Goal: Task Accomplishment & Management: Use online tool/utility

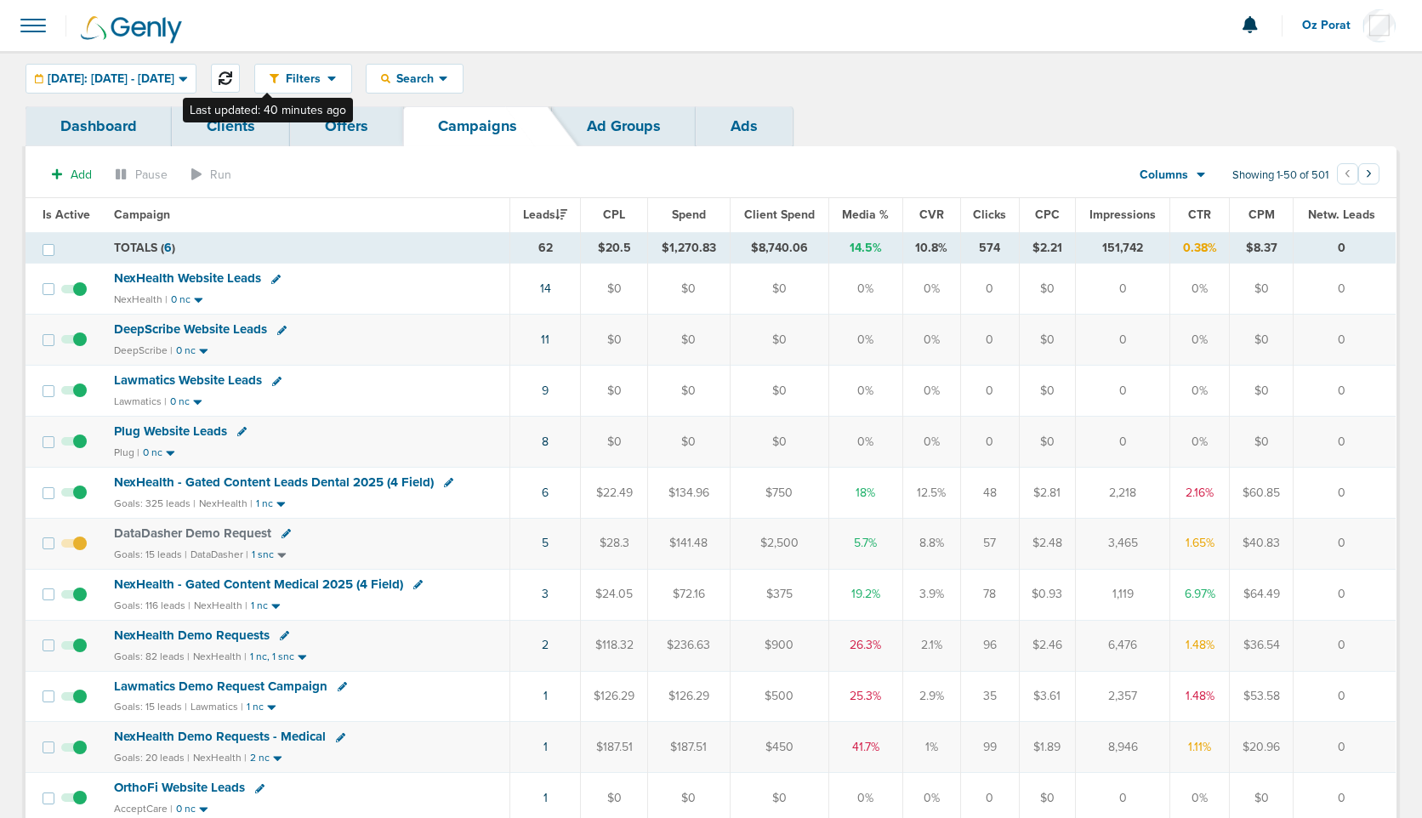
click at [232, 75] on icon at bounding box center [226, 78] width 14 height 14
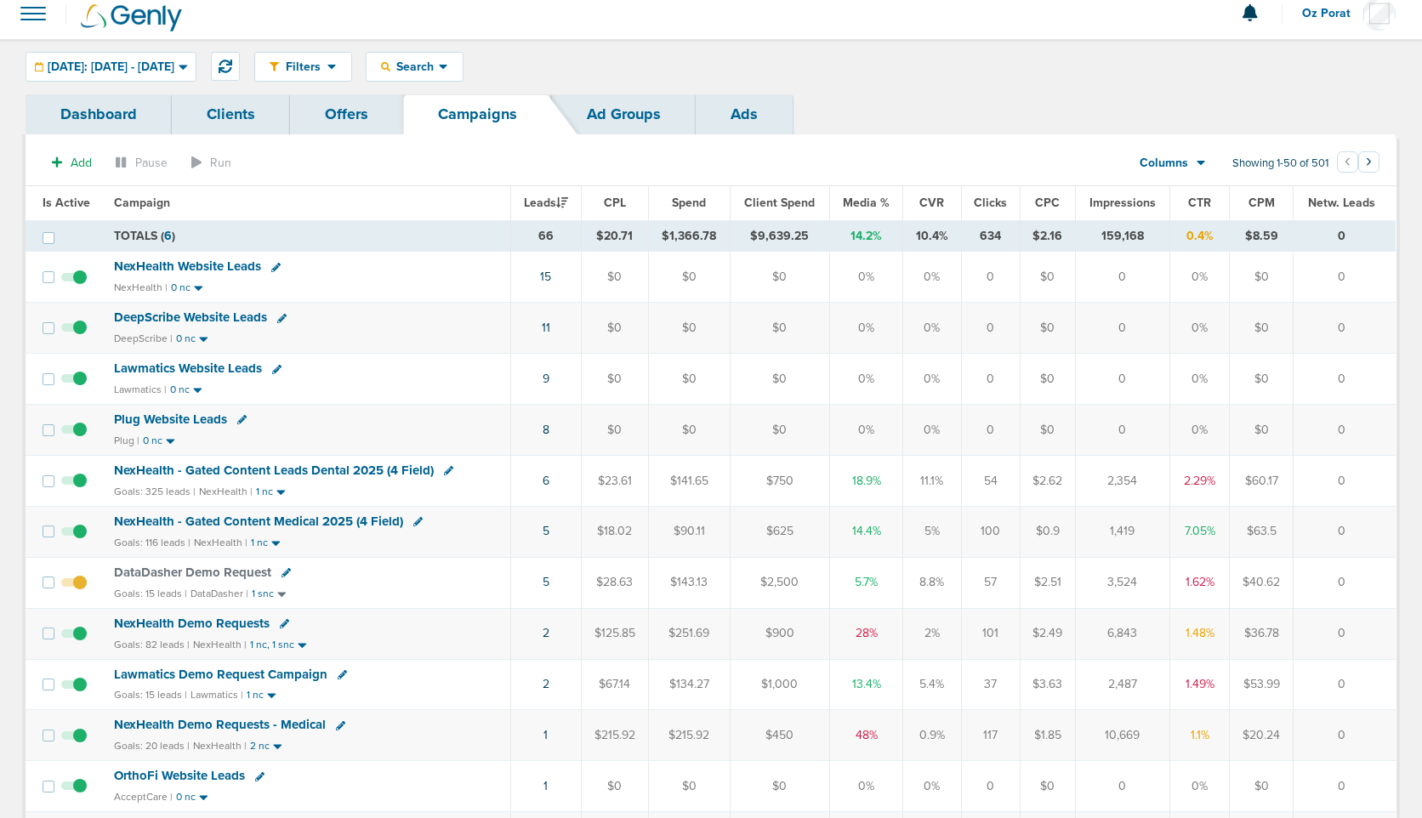
scroll to position [13, 0]
click at [546, 580] on link "5" at bounding box center [545, 581] width 7 height 14
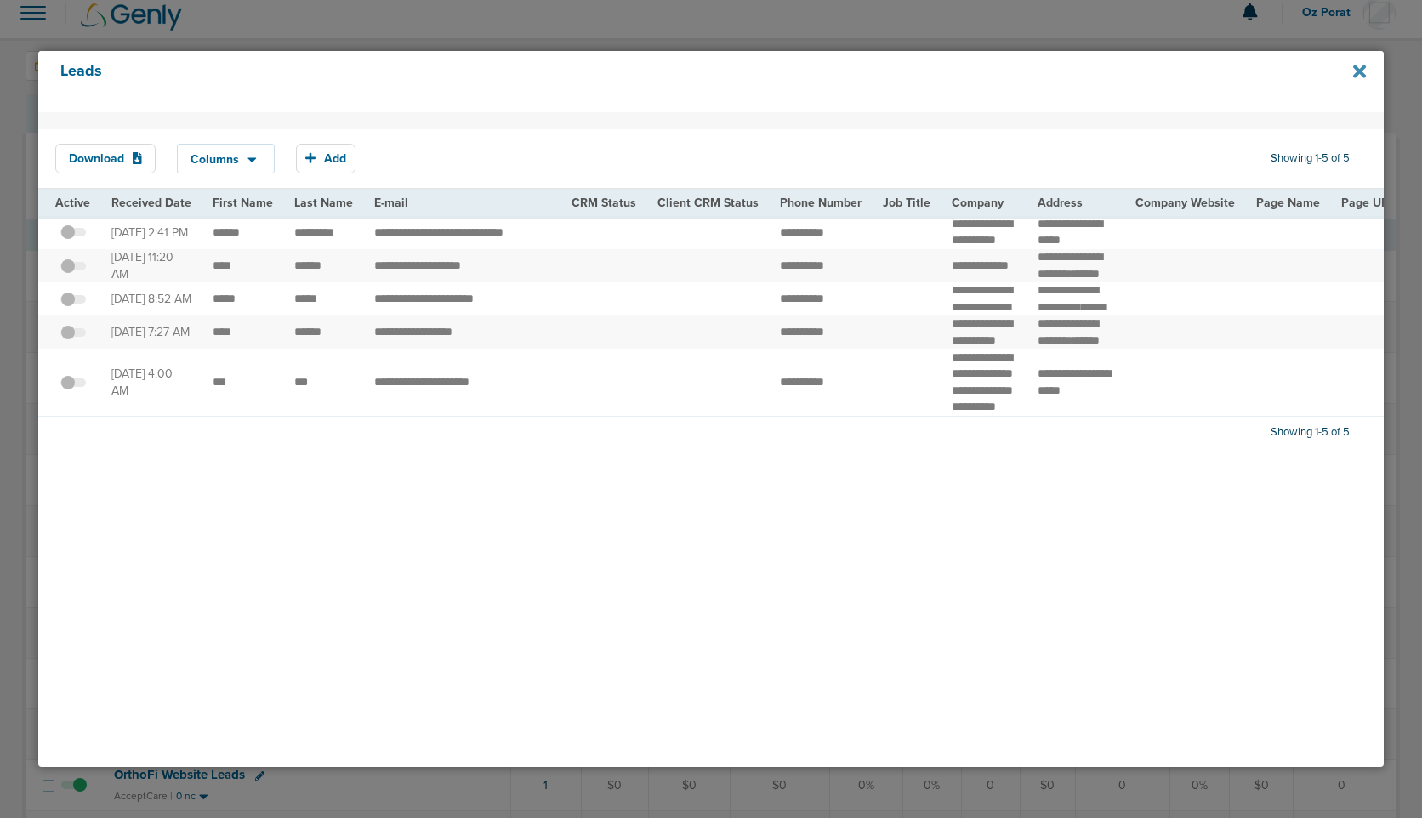
click at [1360, 66] on icon at bounding box center [1359, 71] width 13 height 19
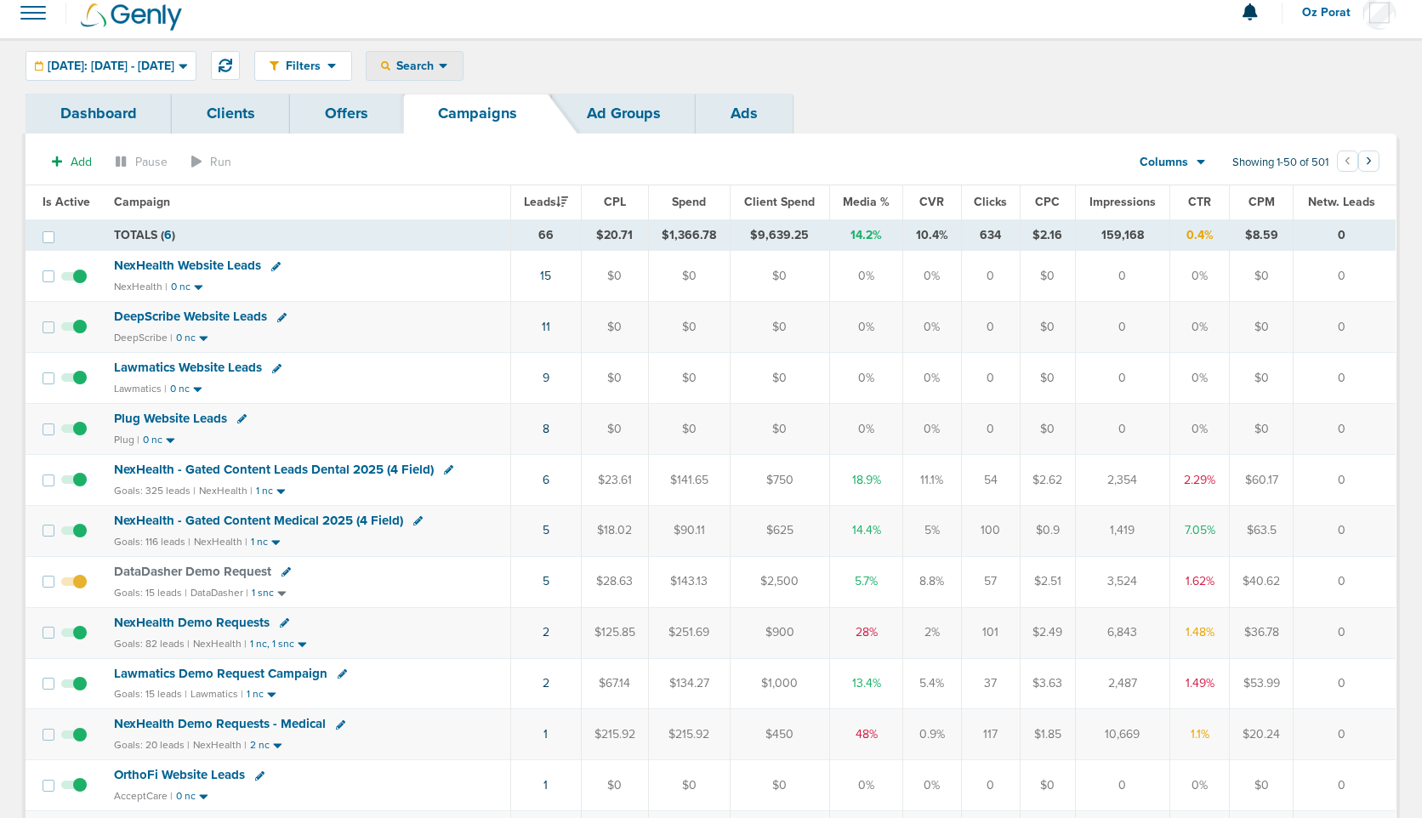
click at [439, 60] on span "Search" at bounding box center [414, 66] width 48 height 14
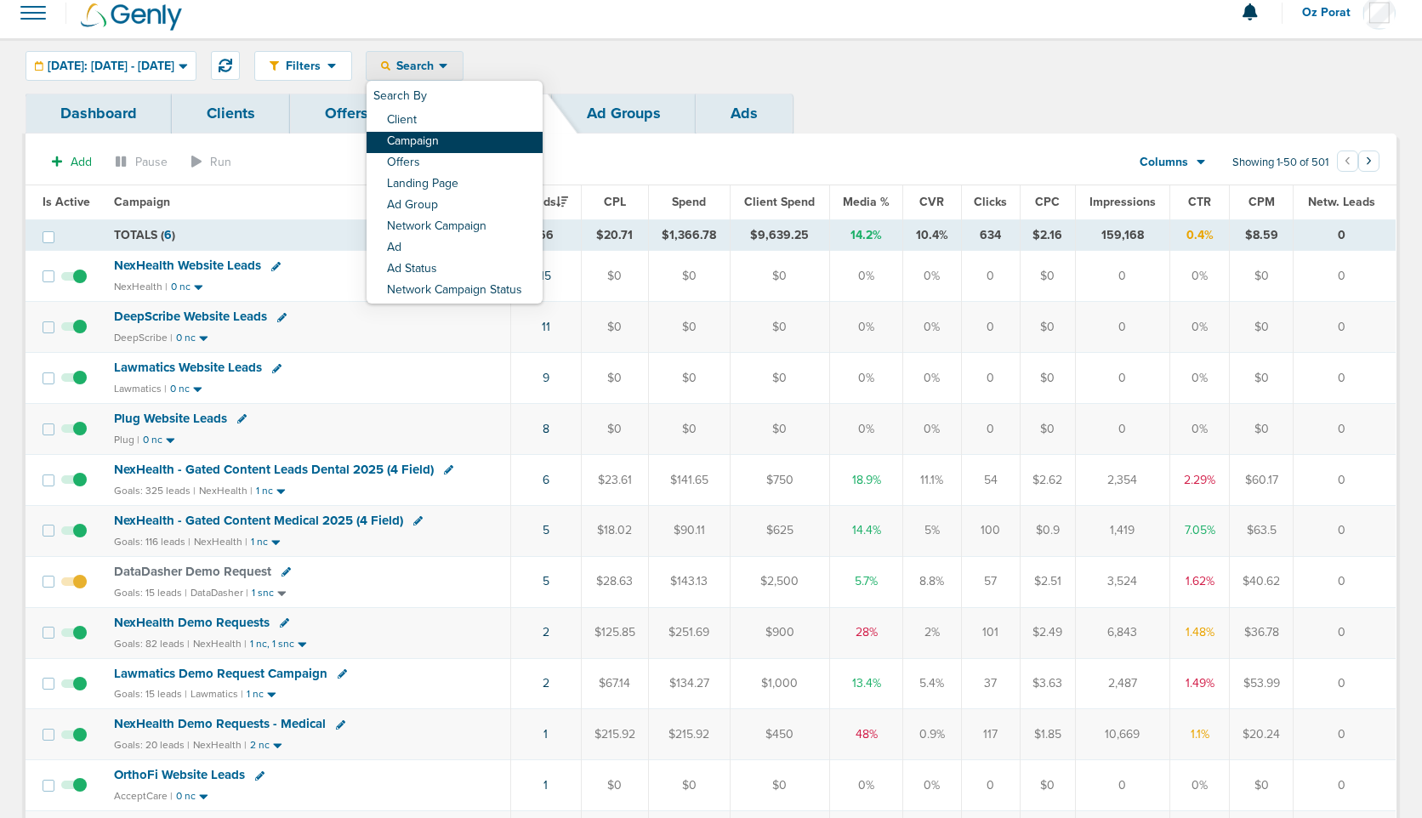
click at [463, 139] on link "Campaign" at bounding box center [454, 142] width 176 height 21
select select "cmpName"
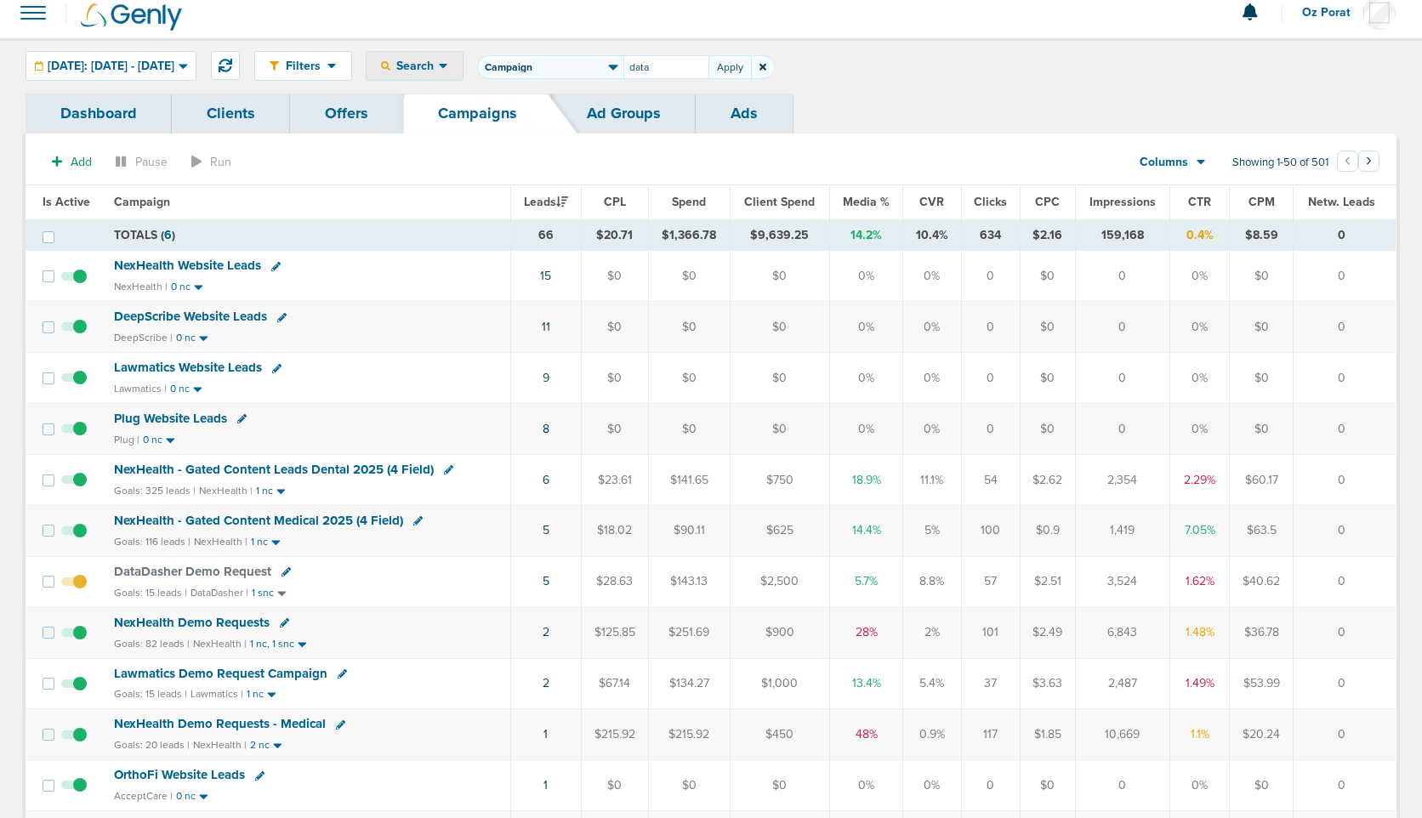
type input "data"
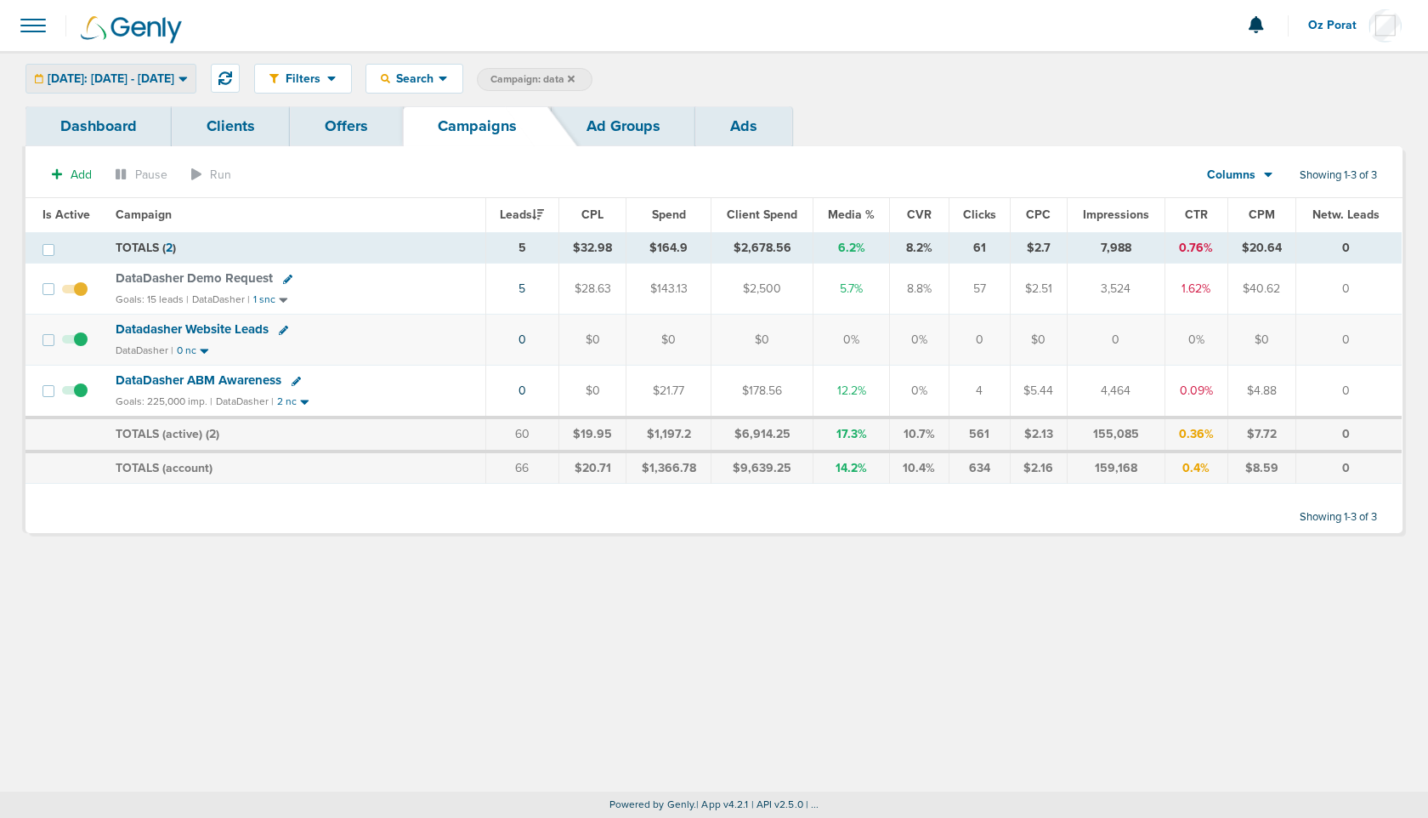
click at [144, 82] on span "Today: 08.19.2025 - 08.19.2025" at bounding box center [111, 79] width 127 height 12
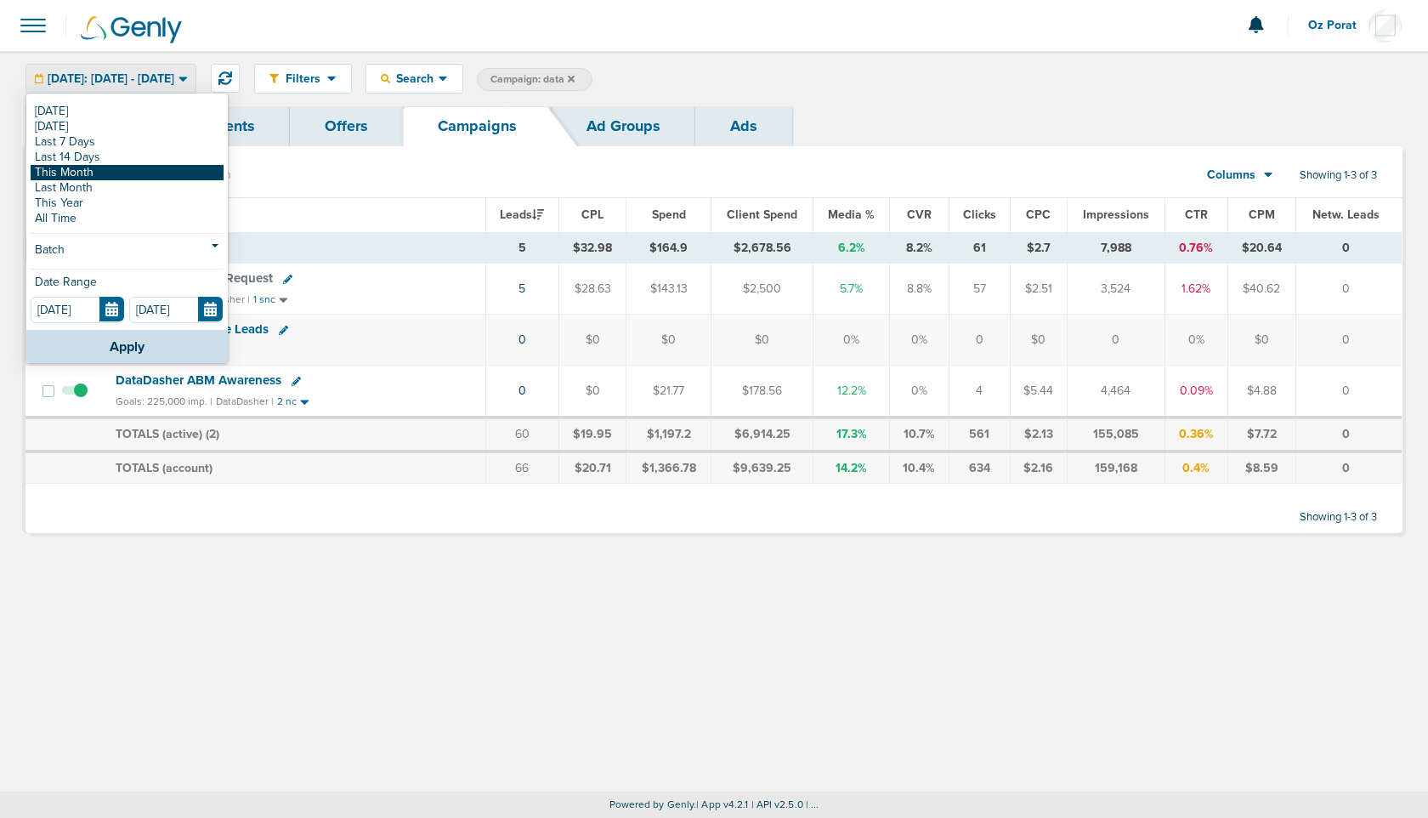
click at [115, 176] on link "This Month" at bounding box center [127, 172] width 193 height 15
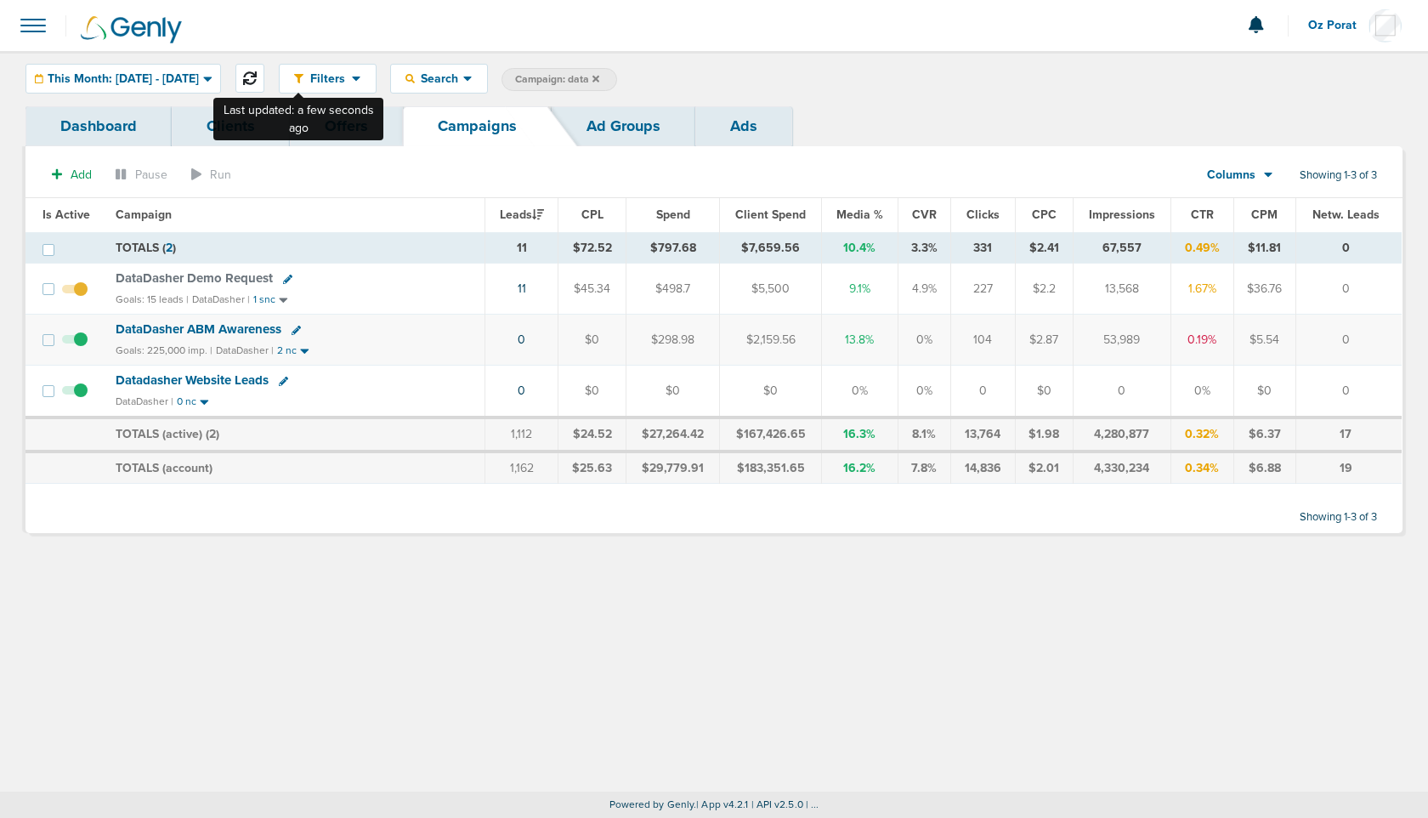
click at [264, 70] on button at bounding box center [250, 78] width 29 height 29
click at [257, 77] on icon at bounding box center [250, 78] width 14 height 14
click at [264, 77] on button at bounding box center [250, 78] width 29 height 29
click at [257, 74] on icon at bounding box center [250, 78] width 14 height 14
click at [162, 81] on span "This Month: 08.01.2025 - 08.31.2025" at bounding box center [123, 79] width 151 height 12
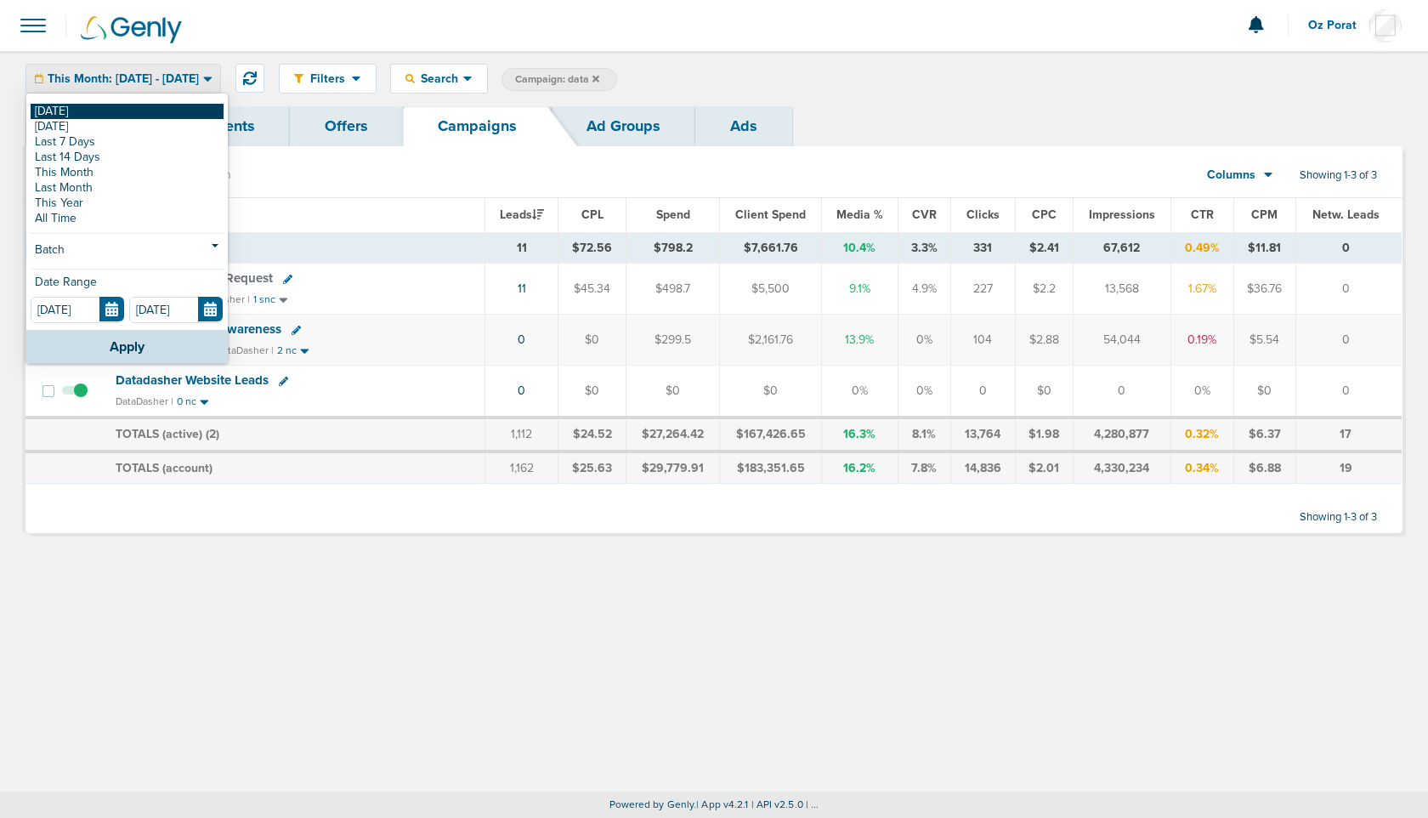
click at [111, 111] on link "[DATE]" at bounding box center [127, 111] width 193 height 15
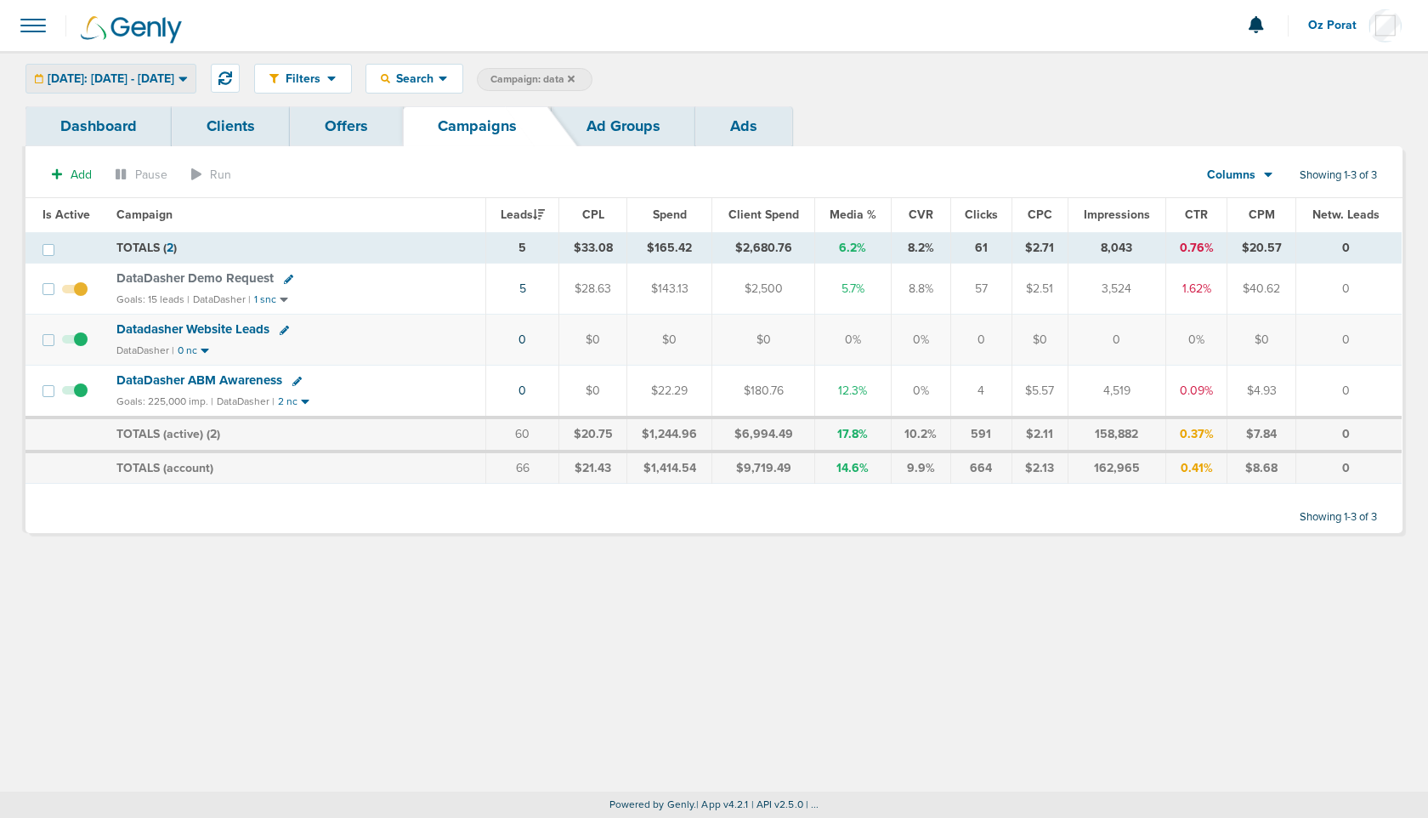
click at [179, 90] on div "Today: 08.19.2025 - 08.19.2025" at bounding box center [110, 79] width 169 height 28
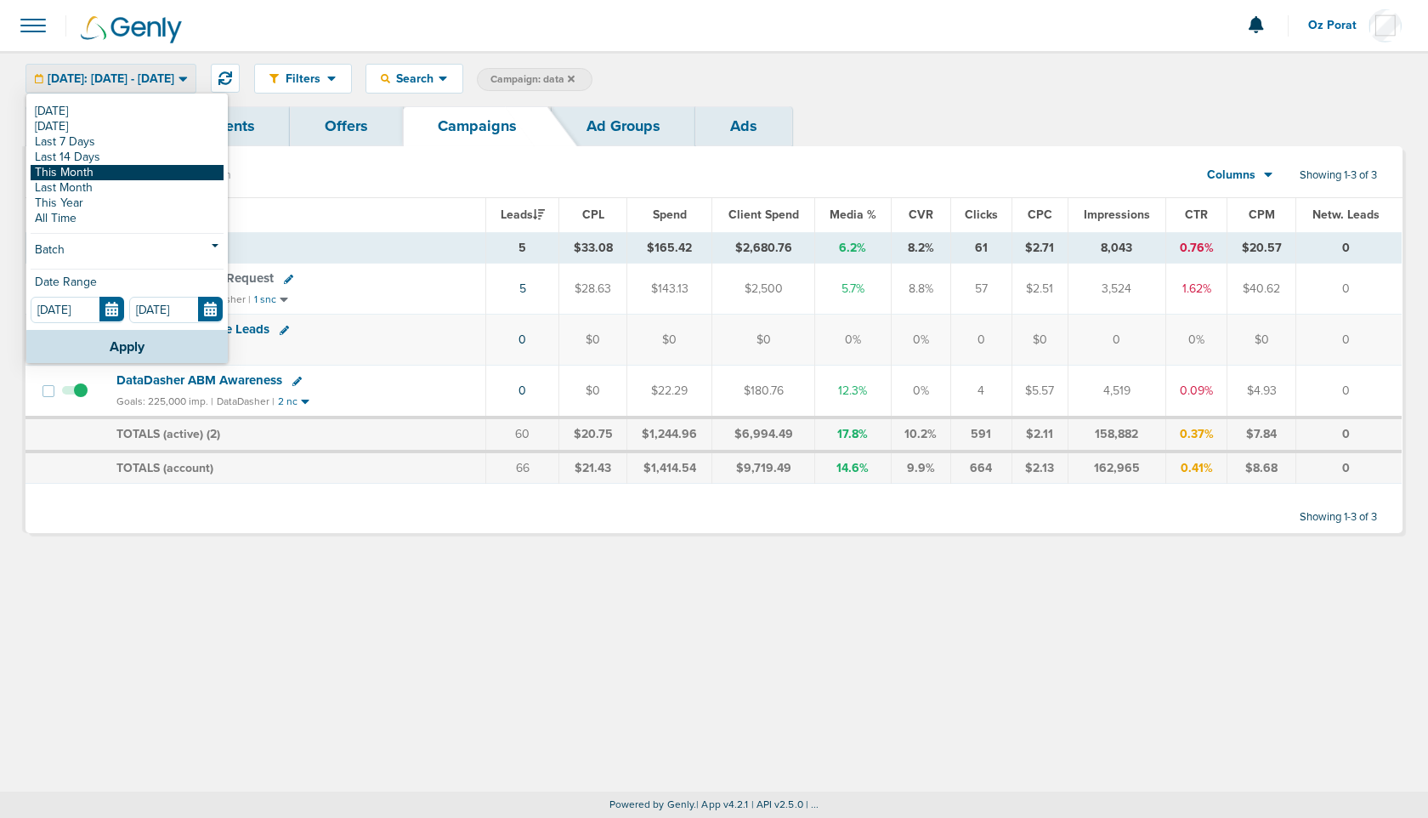
click at [133, 170] on link "This Month" at bounding box center [127, 172] width 193 height 15
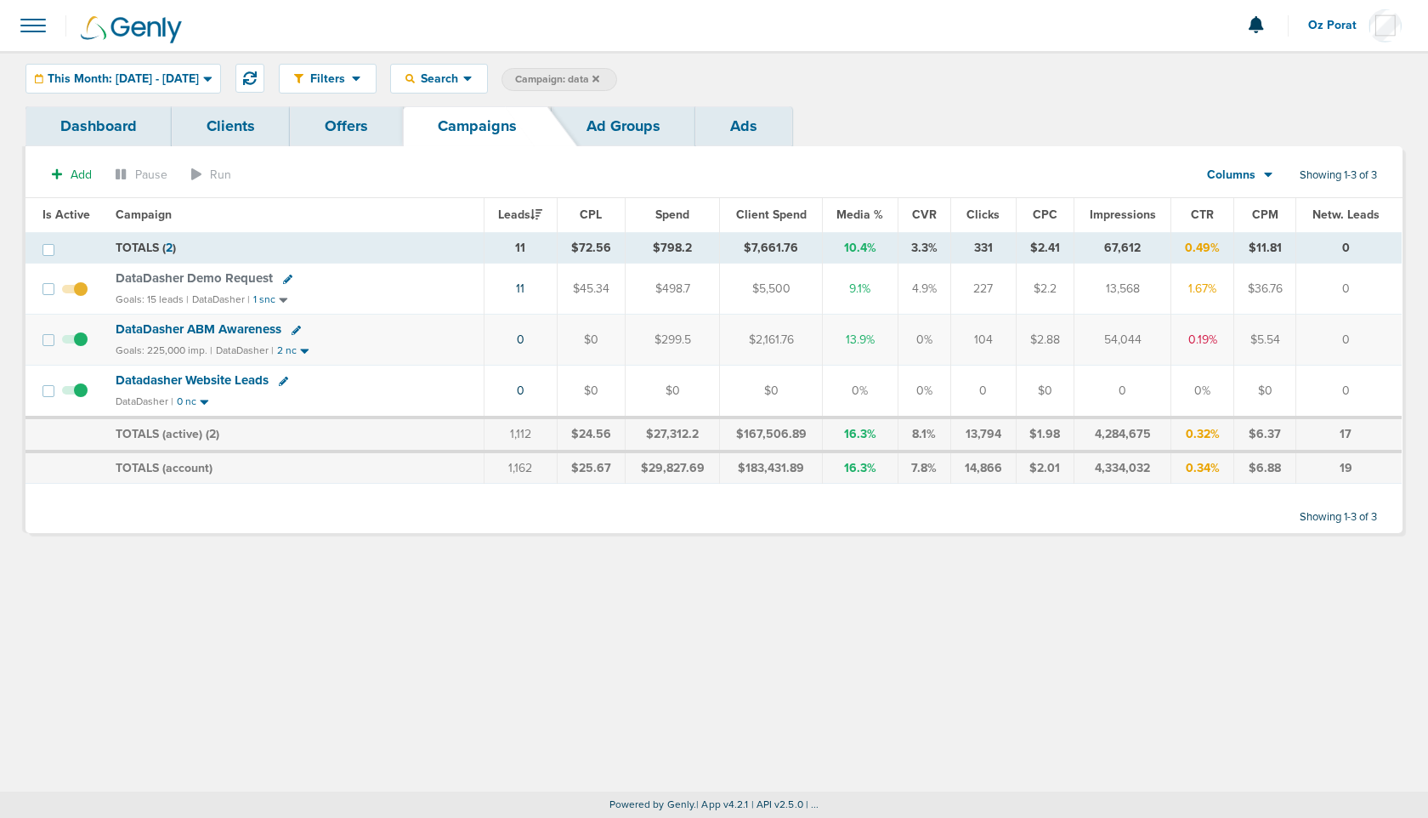
click at [753, 128] on link "Ads" at bounding box center [744, 126] width 97 height 40
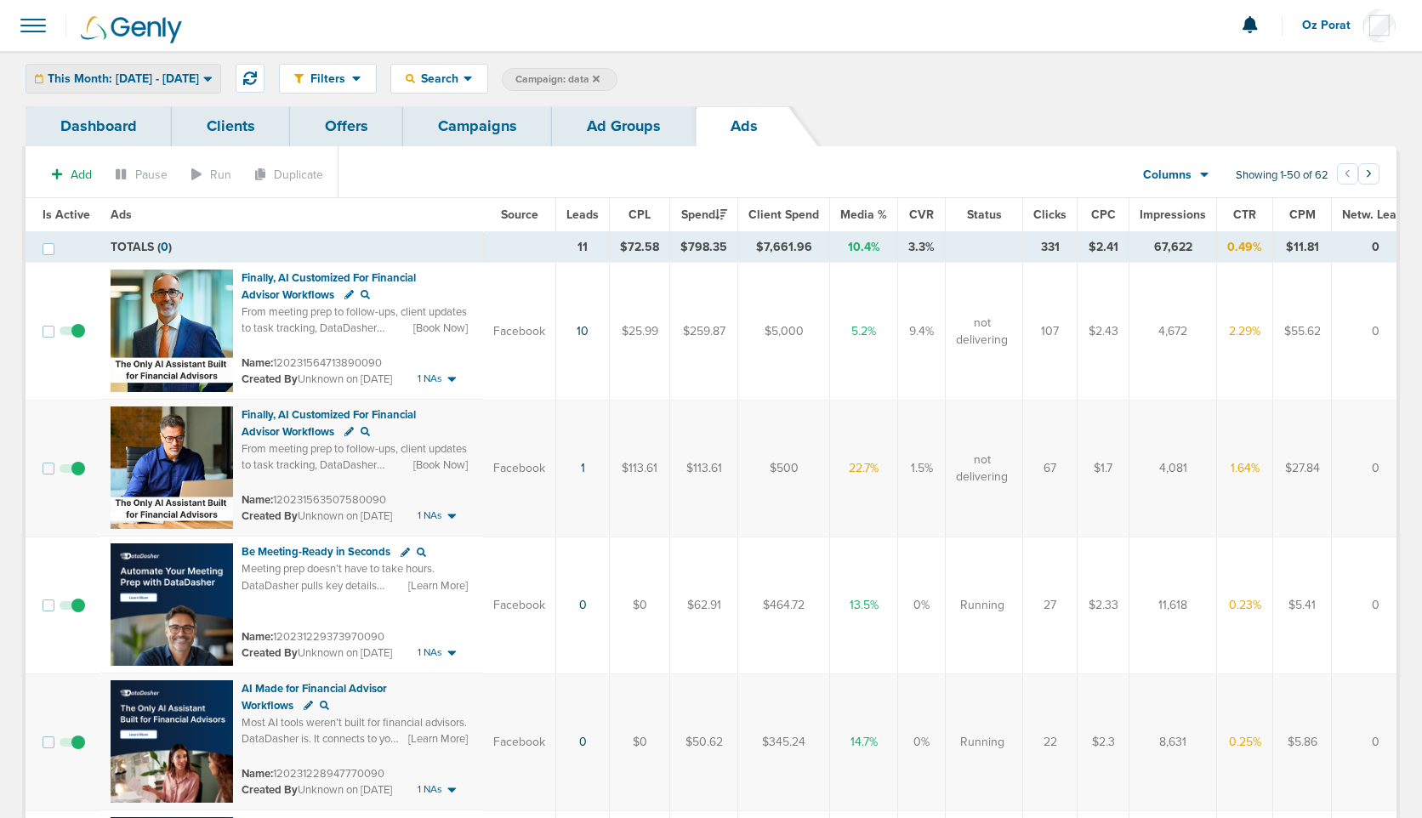
click at [199, 77] on span "This Month: 08.01.2025 - 08.31.2025" at bounding box center [123, 79] width 151 height 12
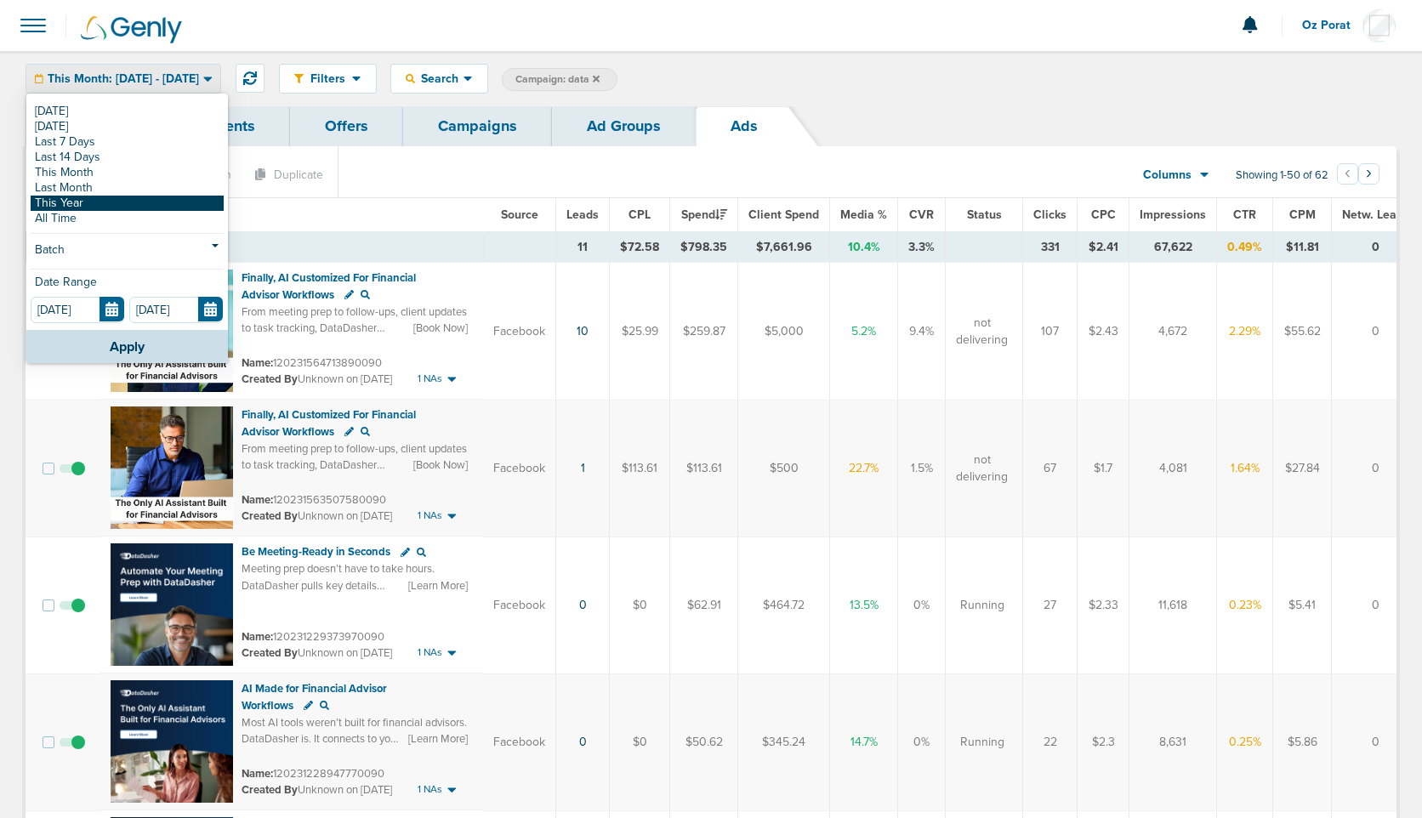
click at [111, 201] on link "This Year" at bounding box center [127, 203] width 193 height 15
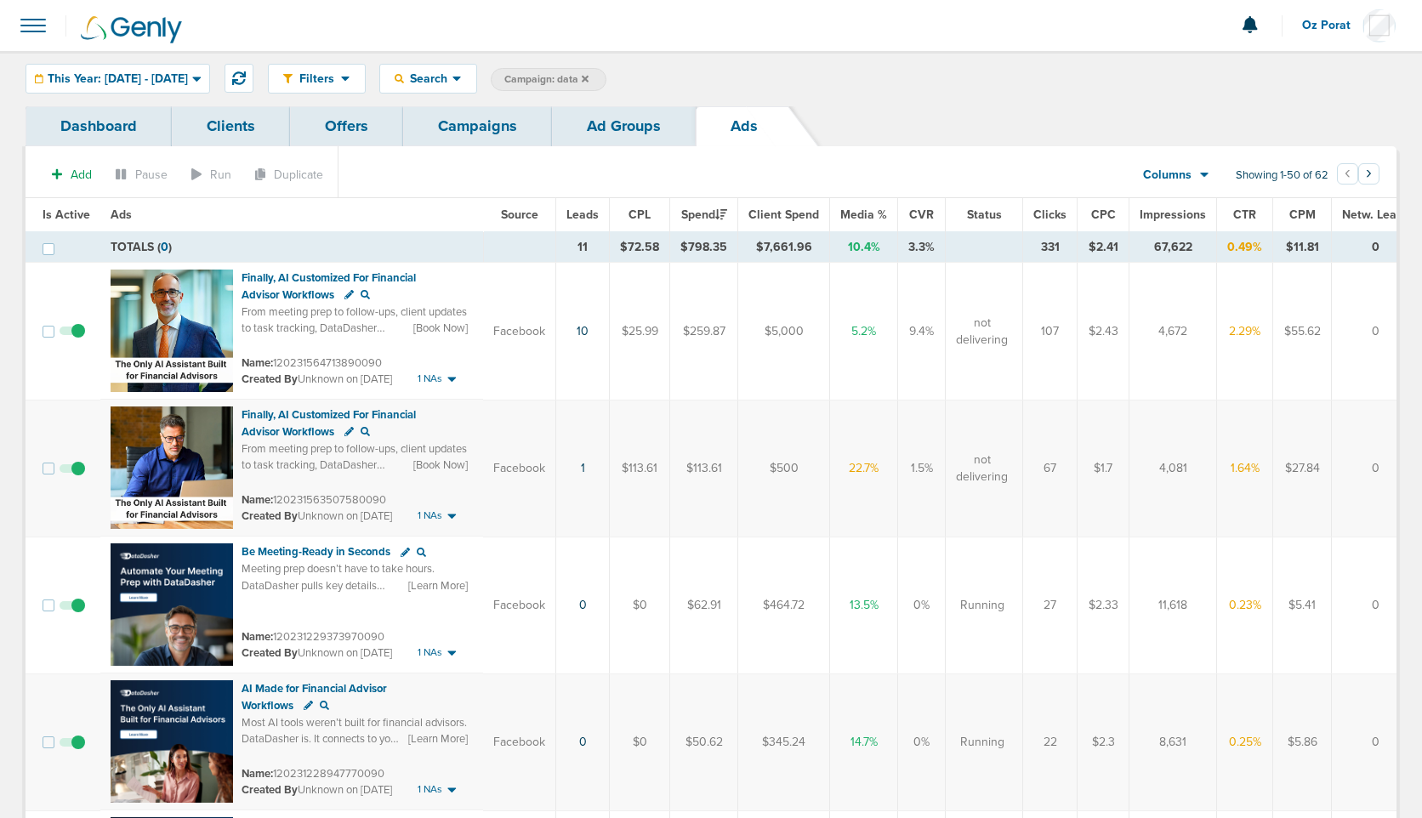
click at [588, 77] on icon at bounding box center [585, 78] width 7 height 7
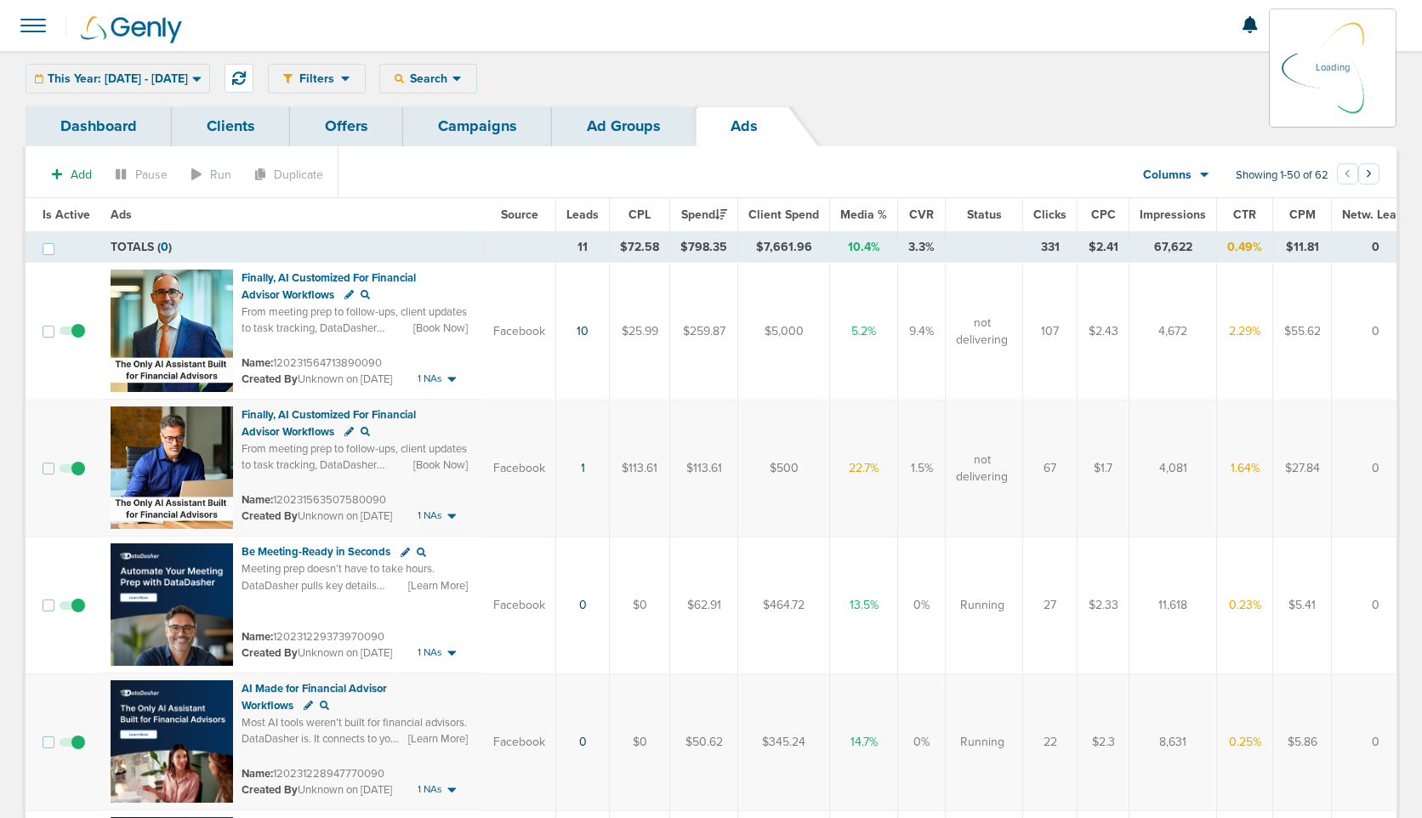
click at [462, 79] on icon at bounding box center [456, 78] width 9 height 14
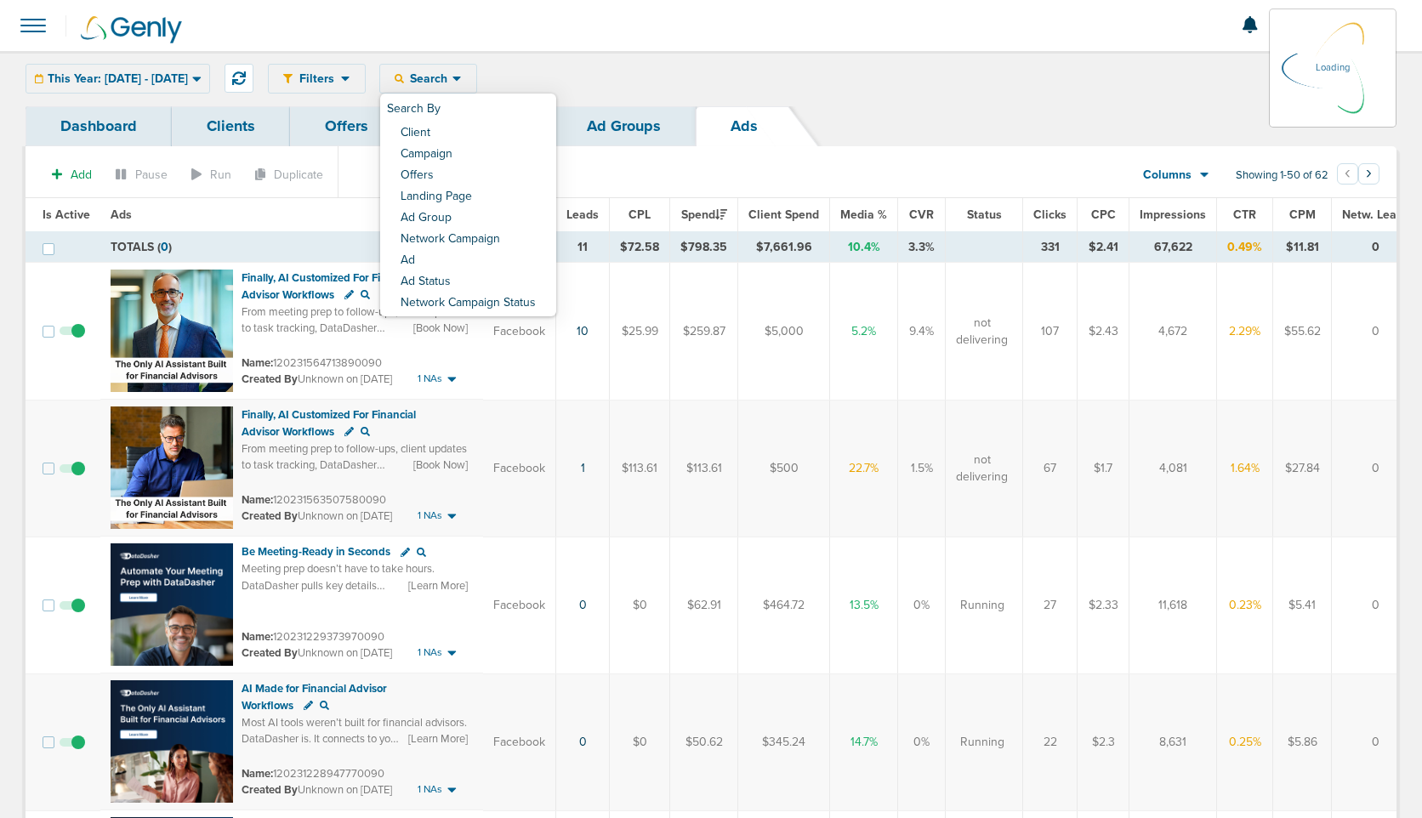
click at [378, 74] on div "Filters Active Only Settings Status Active Inactive Objectives MQL SQL Traffic …" at bounding box center [832, 79] width 1128 height 30
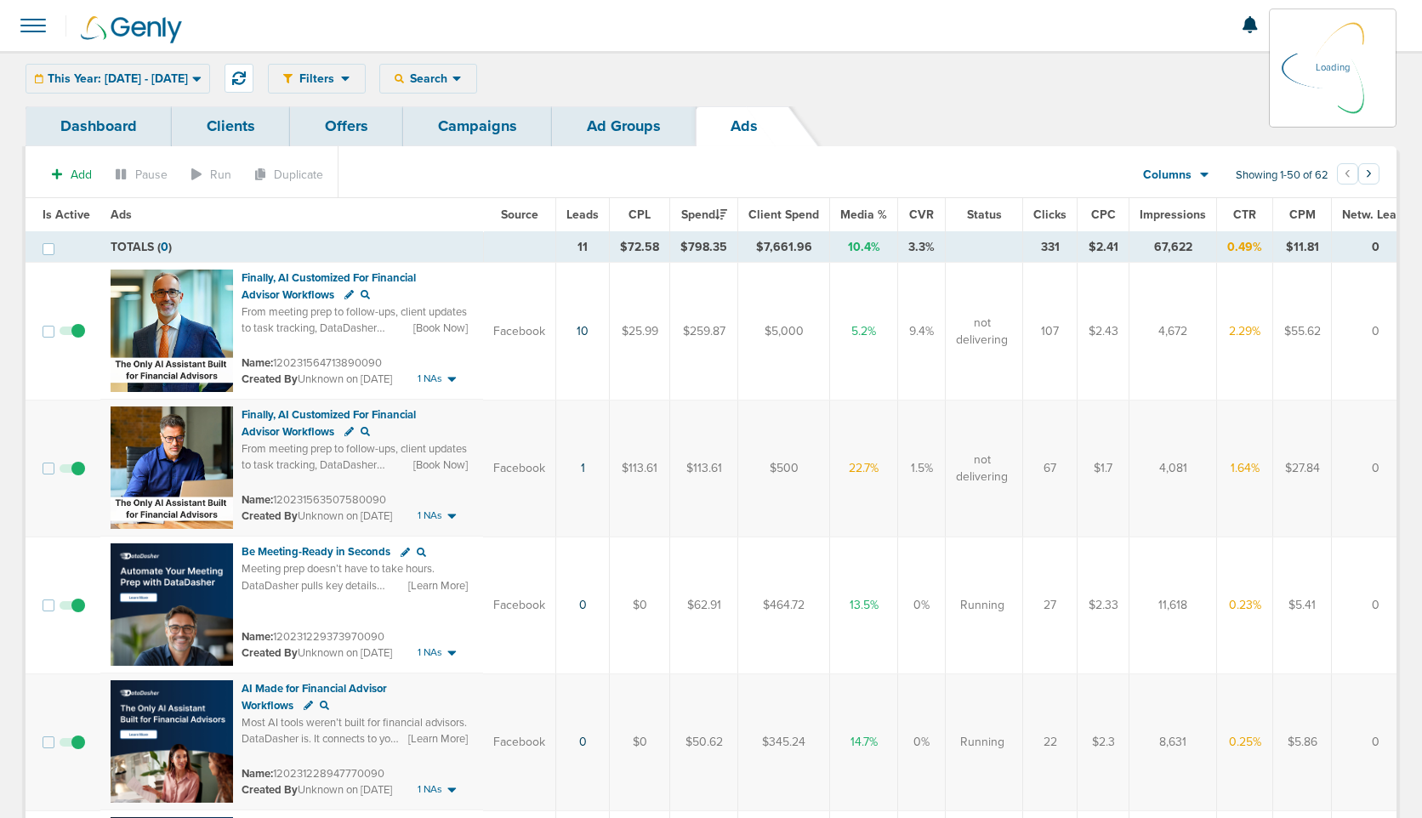
click at [463, 81] on div "Filters Active Only Settings Status Active Inactive Objectives MQL SQL Traffic …" at bounding box center [832, 79] width 1128 height 30
click at [374, 79] on div "Filters Active Only Settings Status Active Inactive Objectives MQL SQL Traffic …" at bounding box center [832, 79] width 1128 height 30
click at [350, 79] on icon at bounding box center [345, 78] width 9 height 14
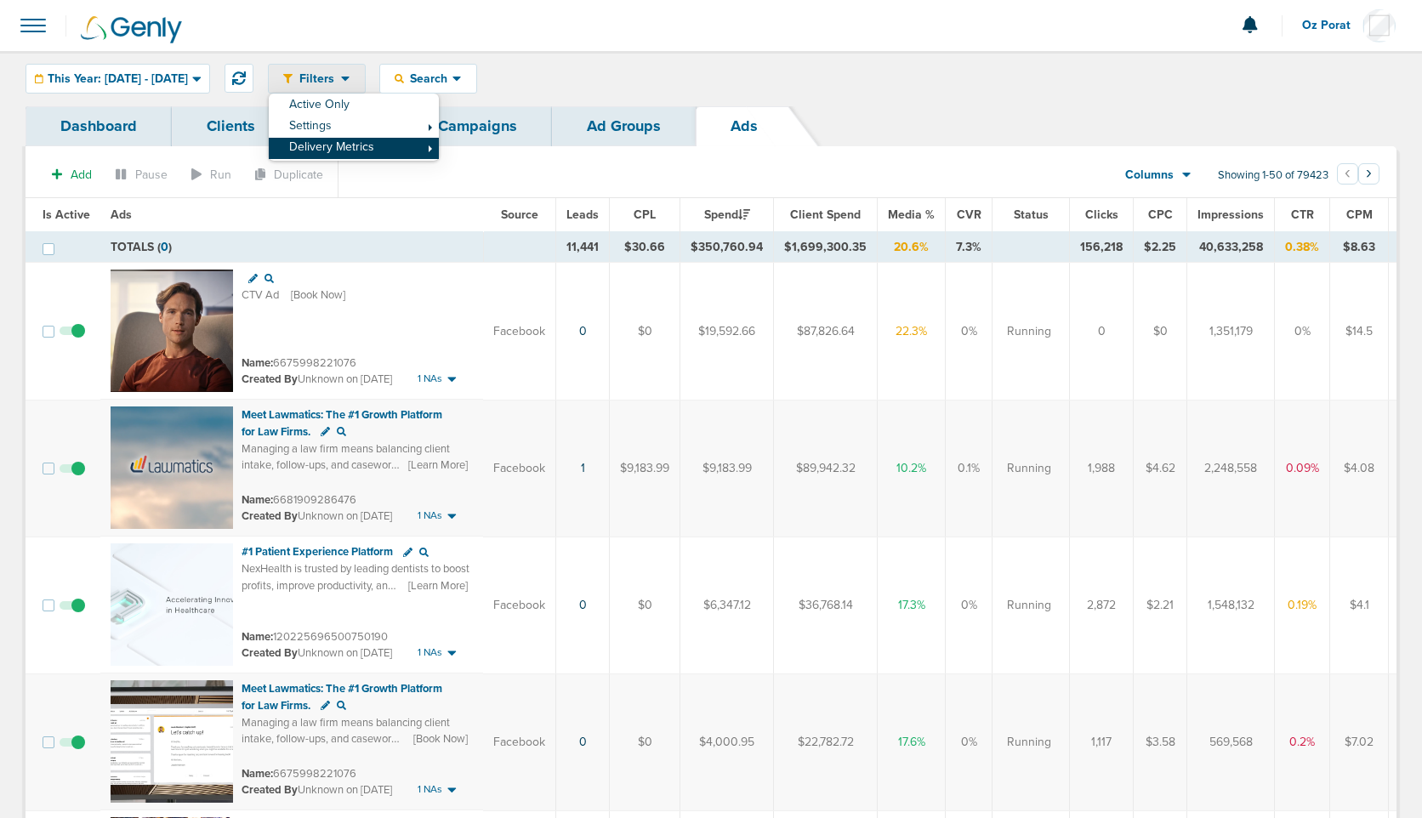
click at [391, 146] on link "Delivery Metrics" at bounding box center [354, 148] width 170 height 21
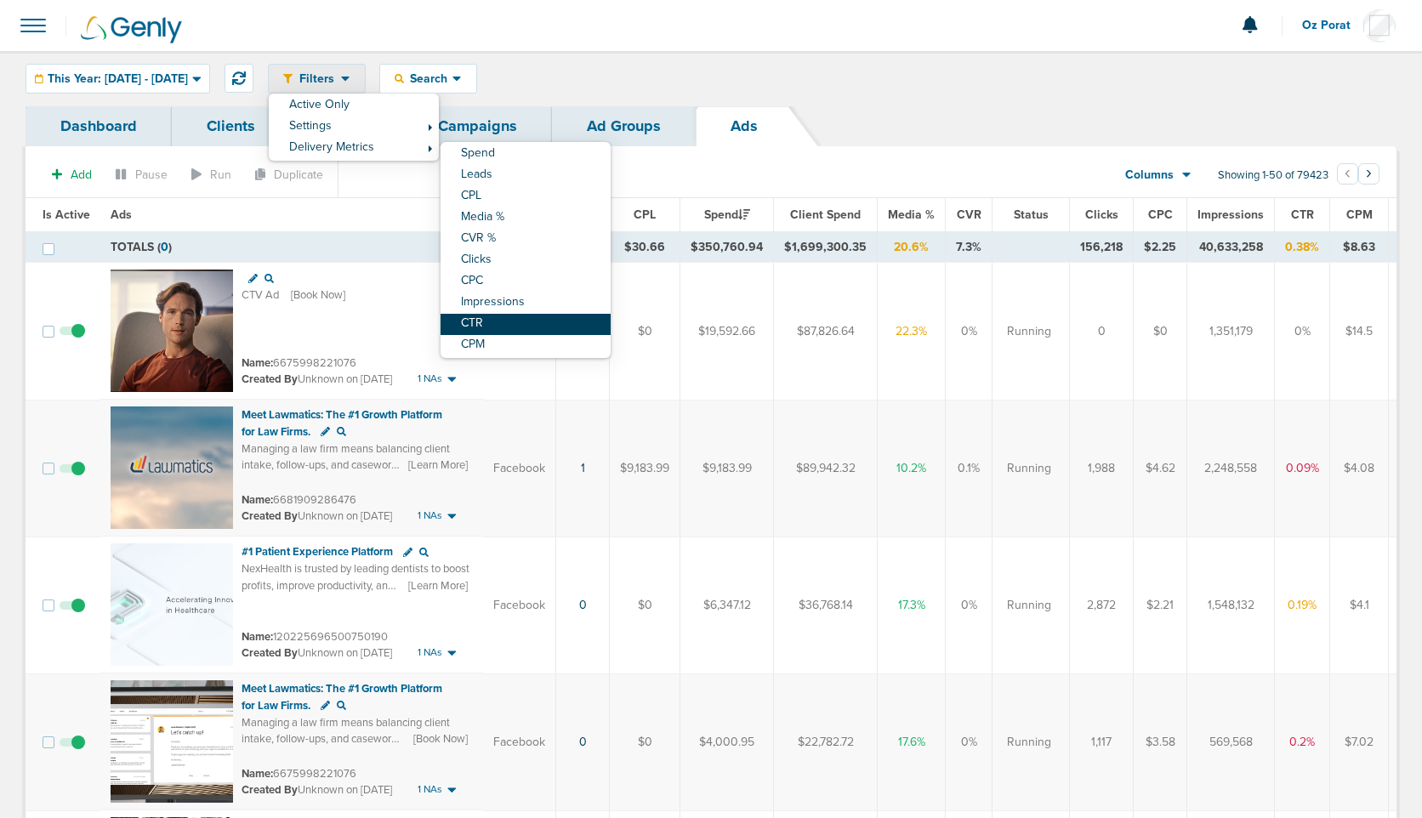
click at [535, 319] on link "CTR" at bounding box center [525, 324] width 170 height 21
select select "ctr"
select select "ge"
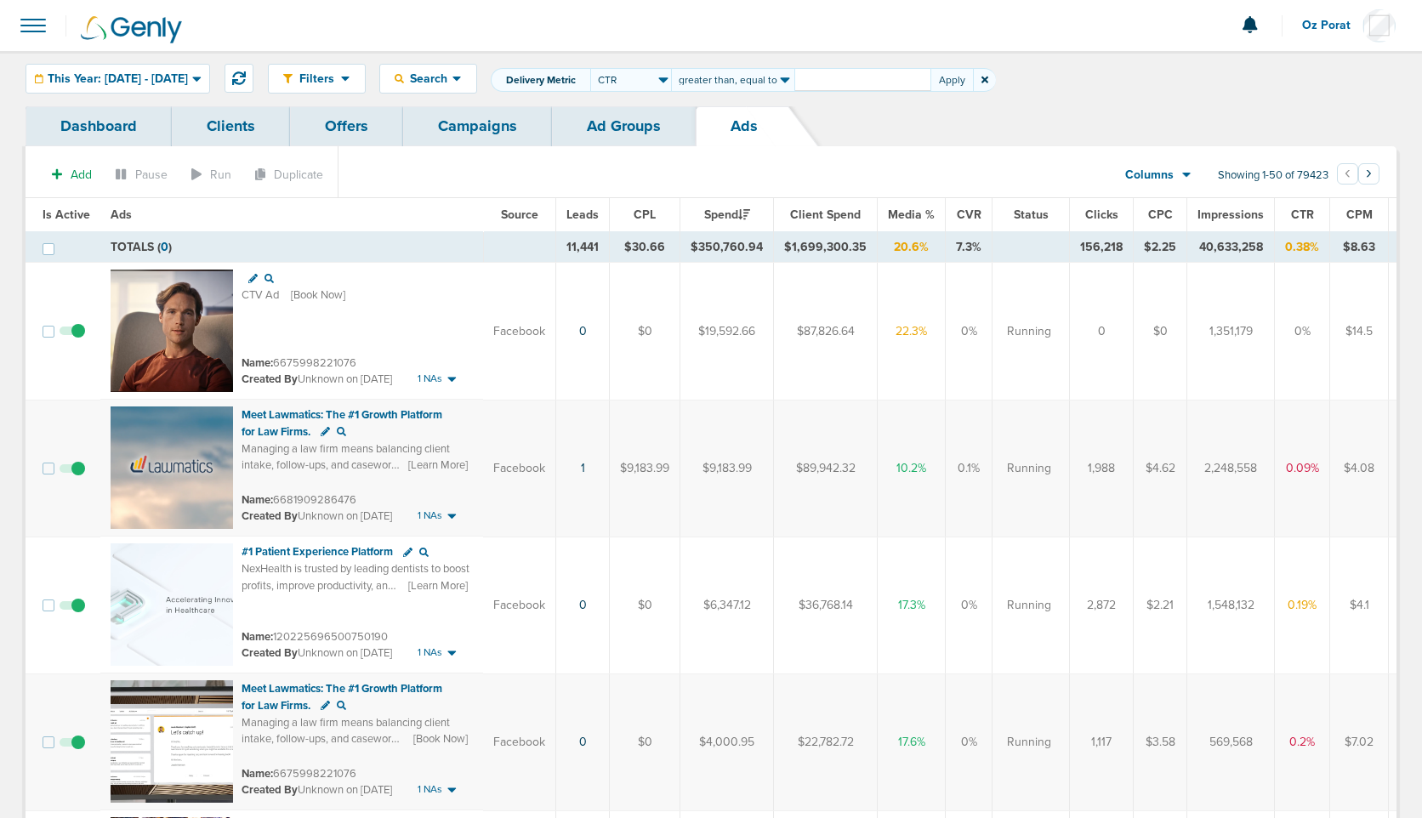
click at [882, 79] on input "number" at bounding box center [862, 80] width 136 height 24
type input "3"
click at [961, 80] on button "Apply" at bounding box center [951, 80] width 43 height 24
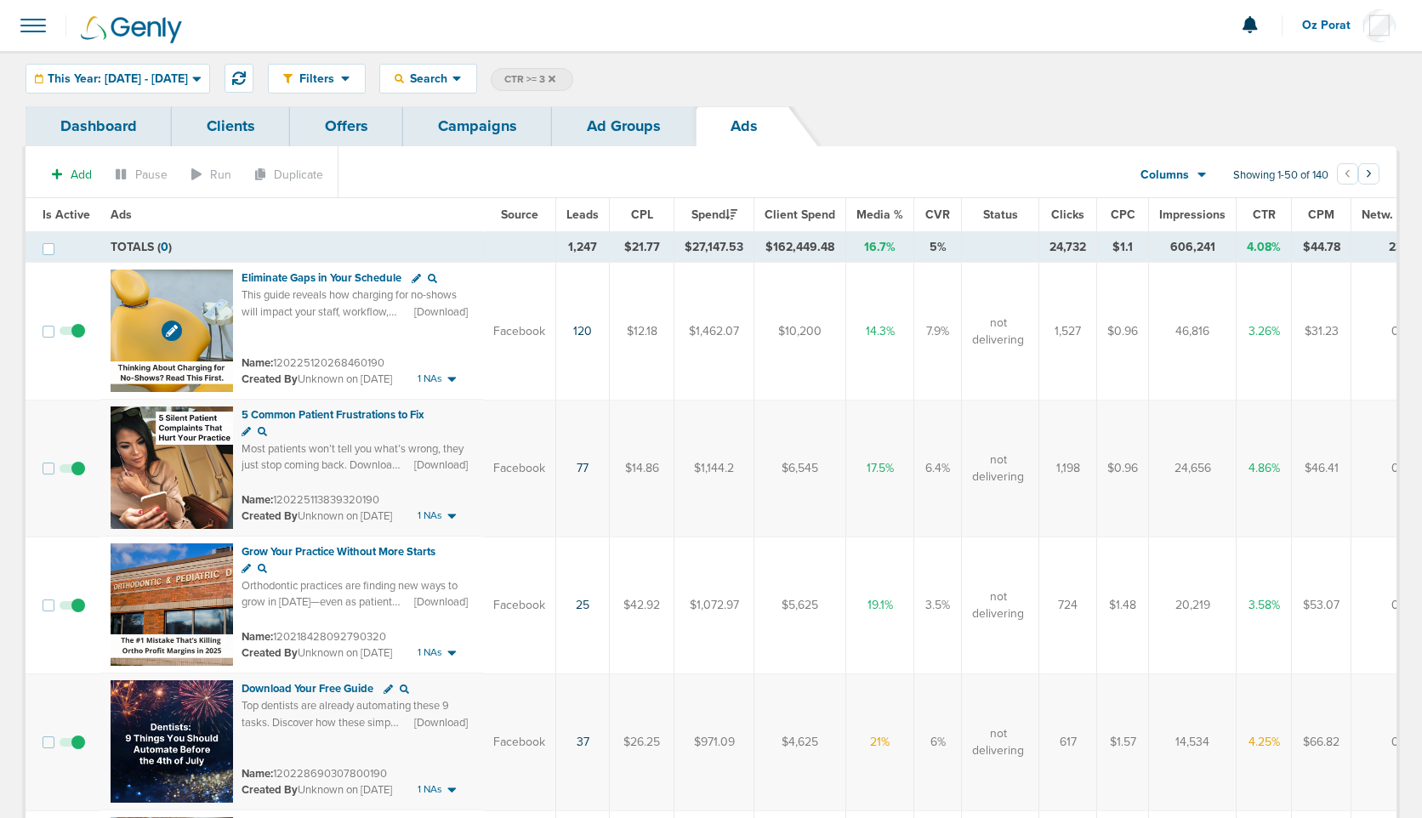
click at [151, 293] on img at bounding box center [172, 331] width 122 height 122
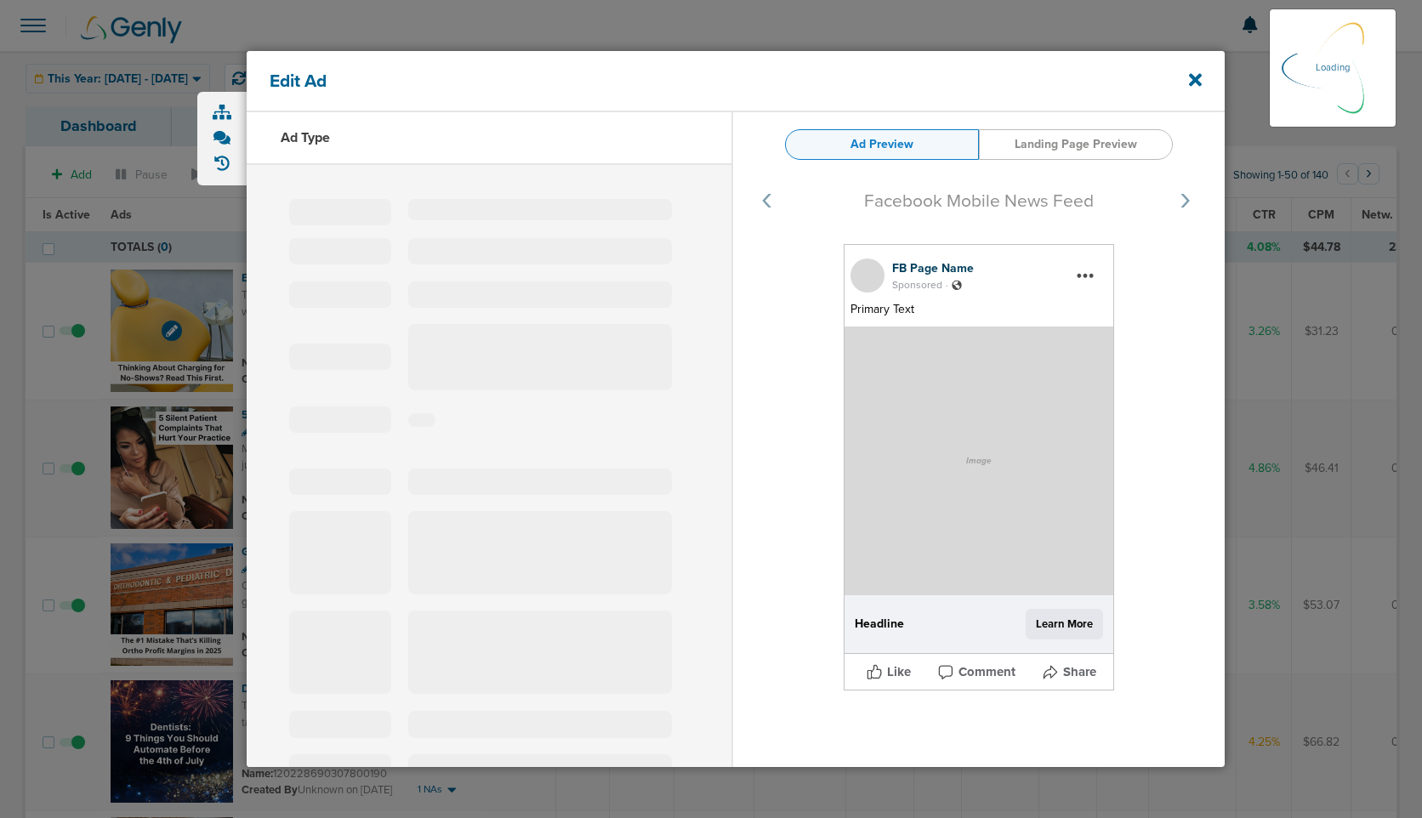
select select "learn_more"
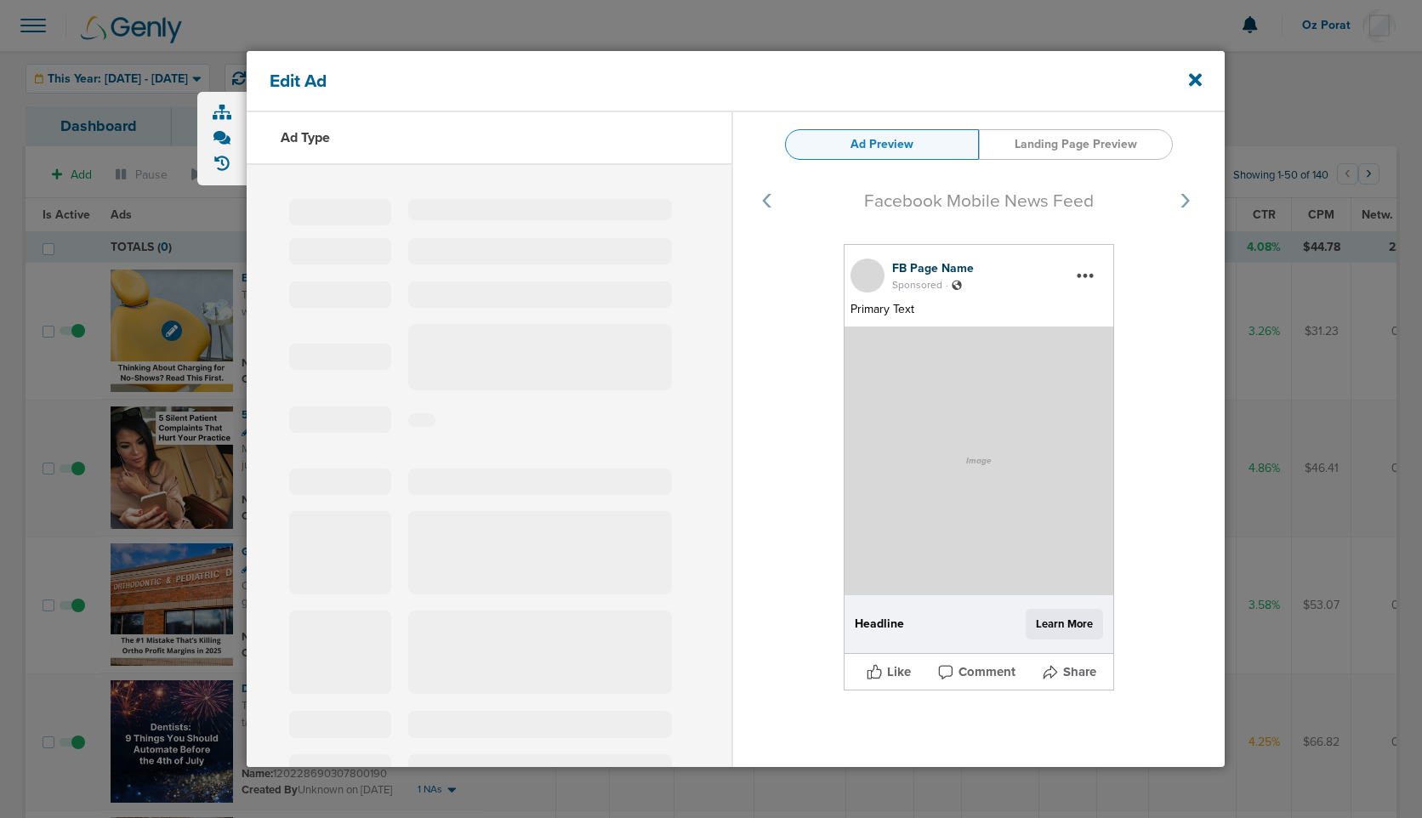
type input "120225120268460190"
type input "Eliminate Gaps in Your Schedule"
type textarea "This guide reveals how charging for no-shows will impact your staff, workflow, …"
select select "download"
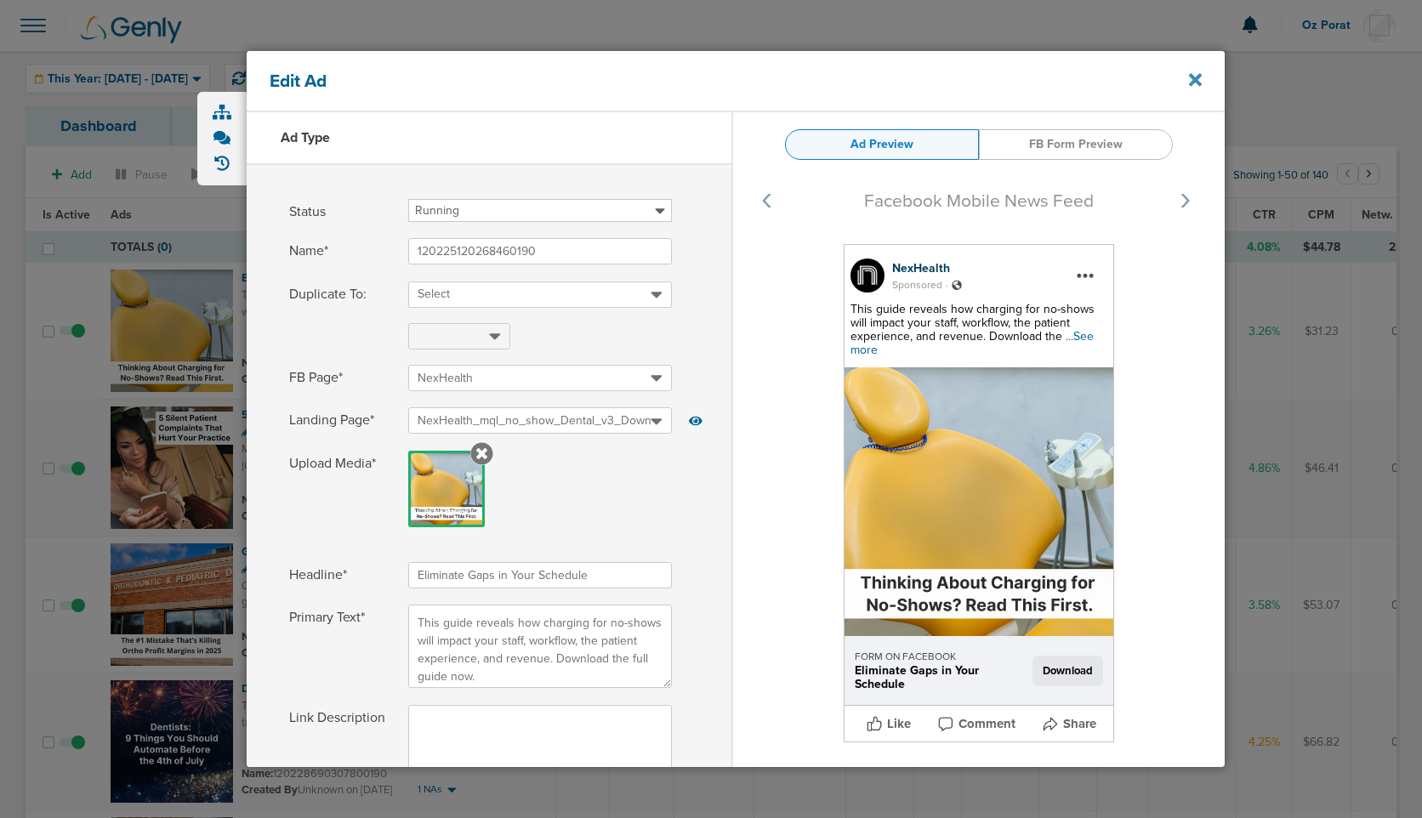
click at [1190, 79] on icon at bounding box center [1195, 80] width 13 height 19
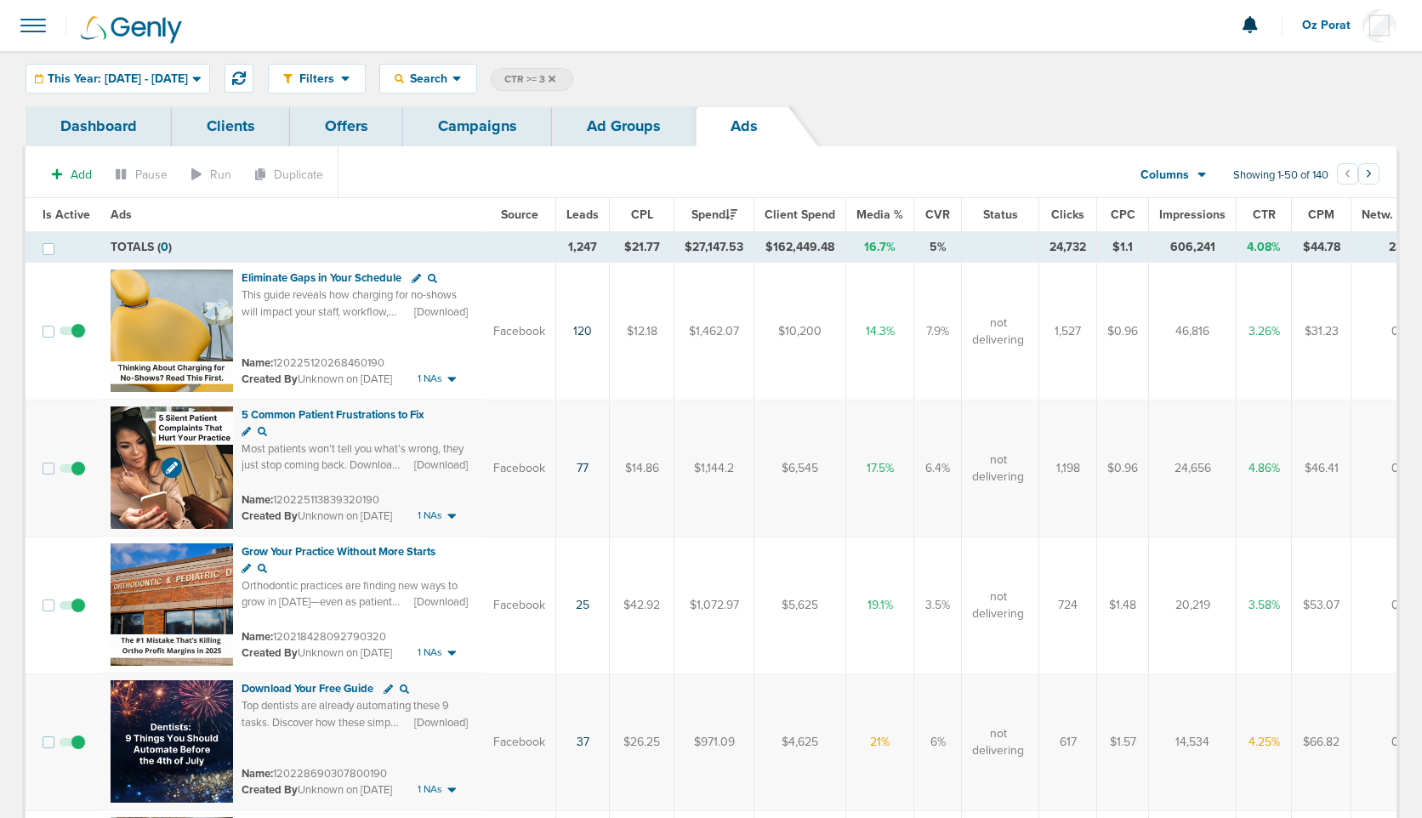
click at [131, 432] on img at bounding box center [172, 467] width 122 height 122
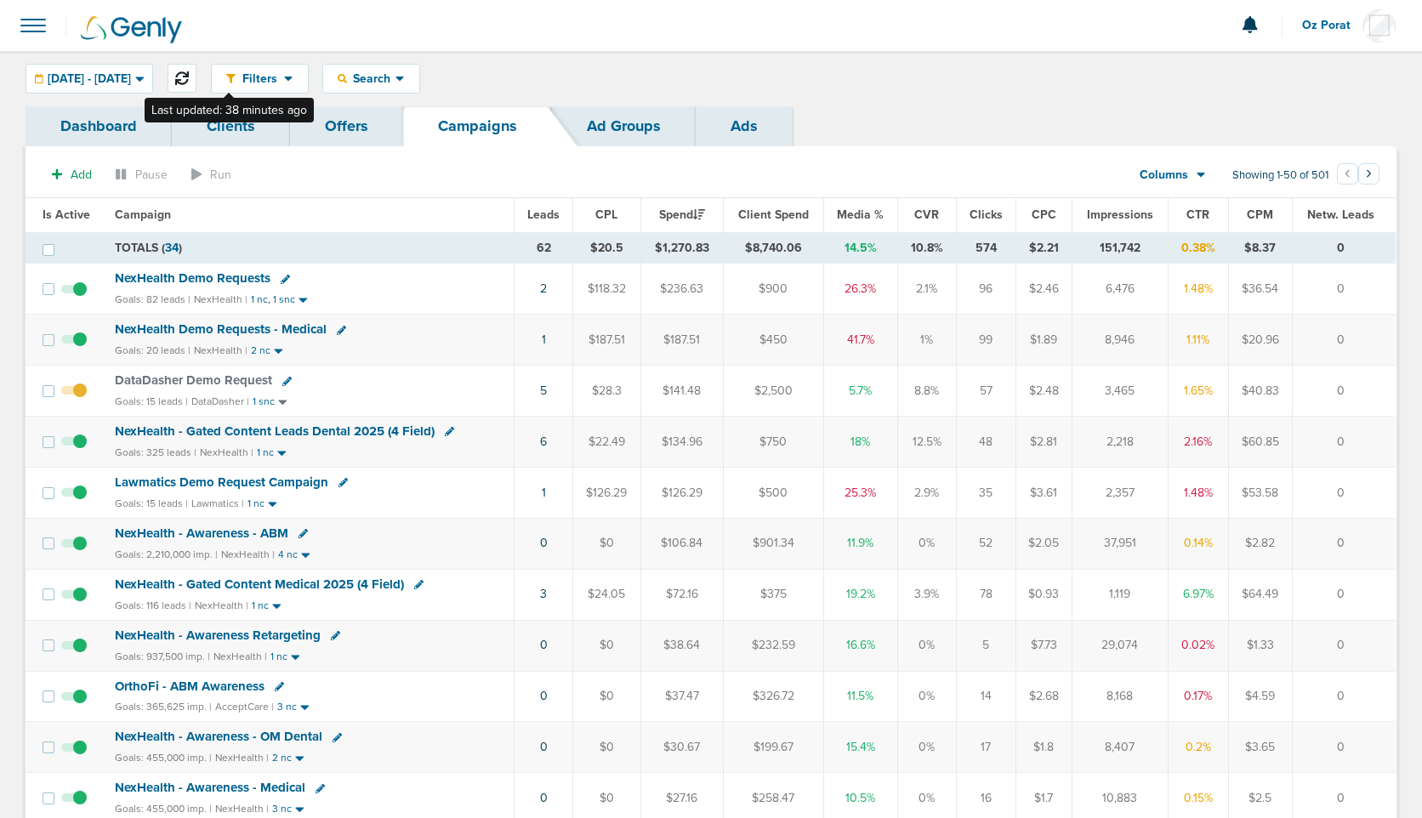
click at [189, 75] on icon at bounding box center [182, 78] width 14 height 14
click at [545, 492] on link "2" at bounding box center [543, 493] width 7 height 14
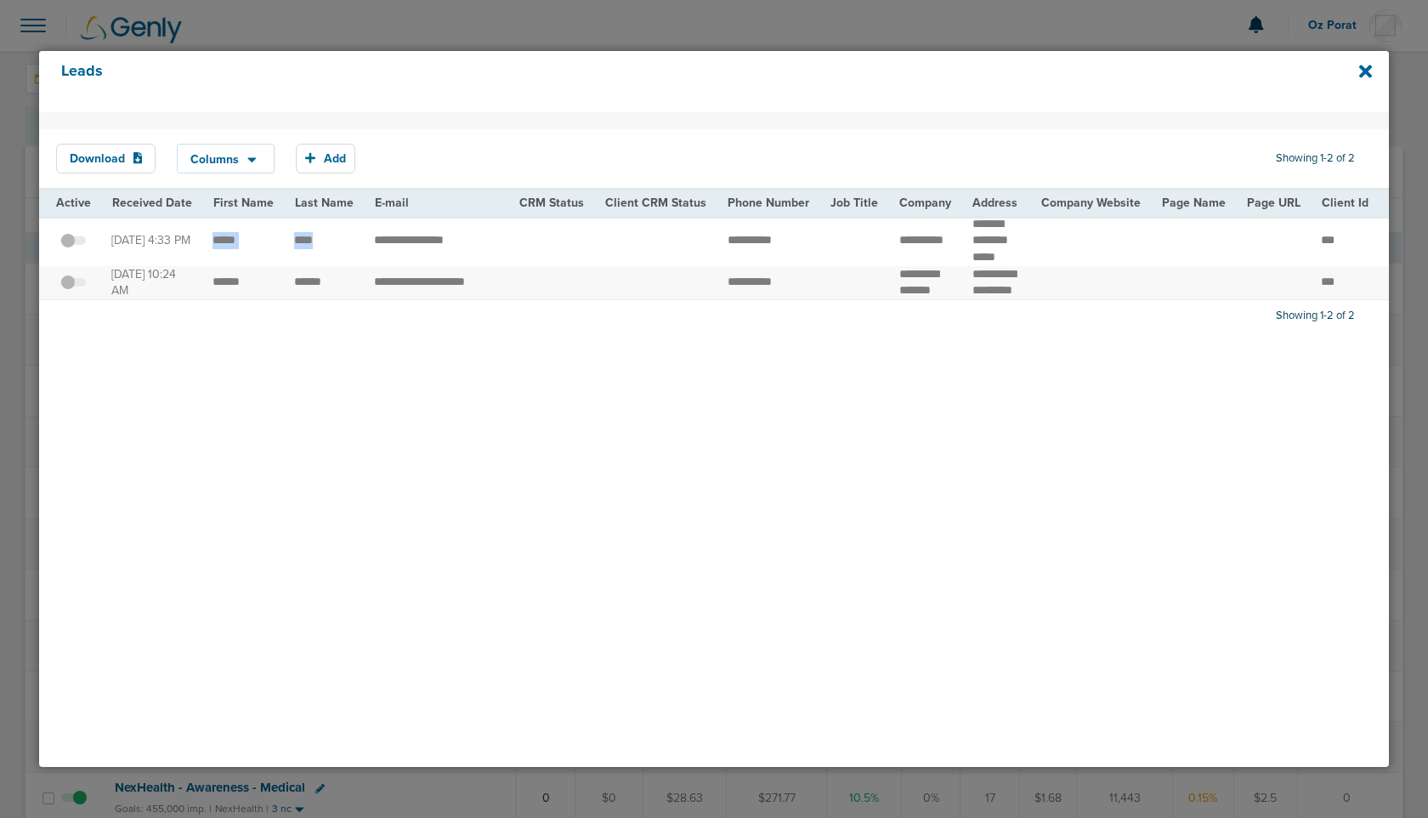
drag, startPoint x: 210, startPoint y: 249, endPoint x: 318, endPoint y: 249, distance: 108.0
click at [1362, 71] on icon at bounding box center [1366, 71] width 13 height 19
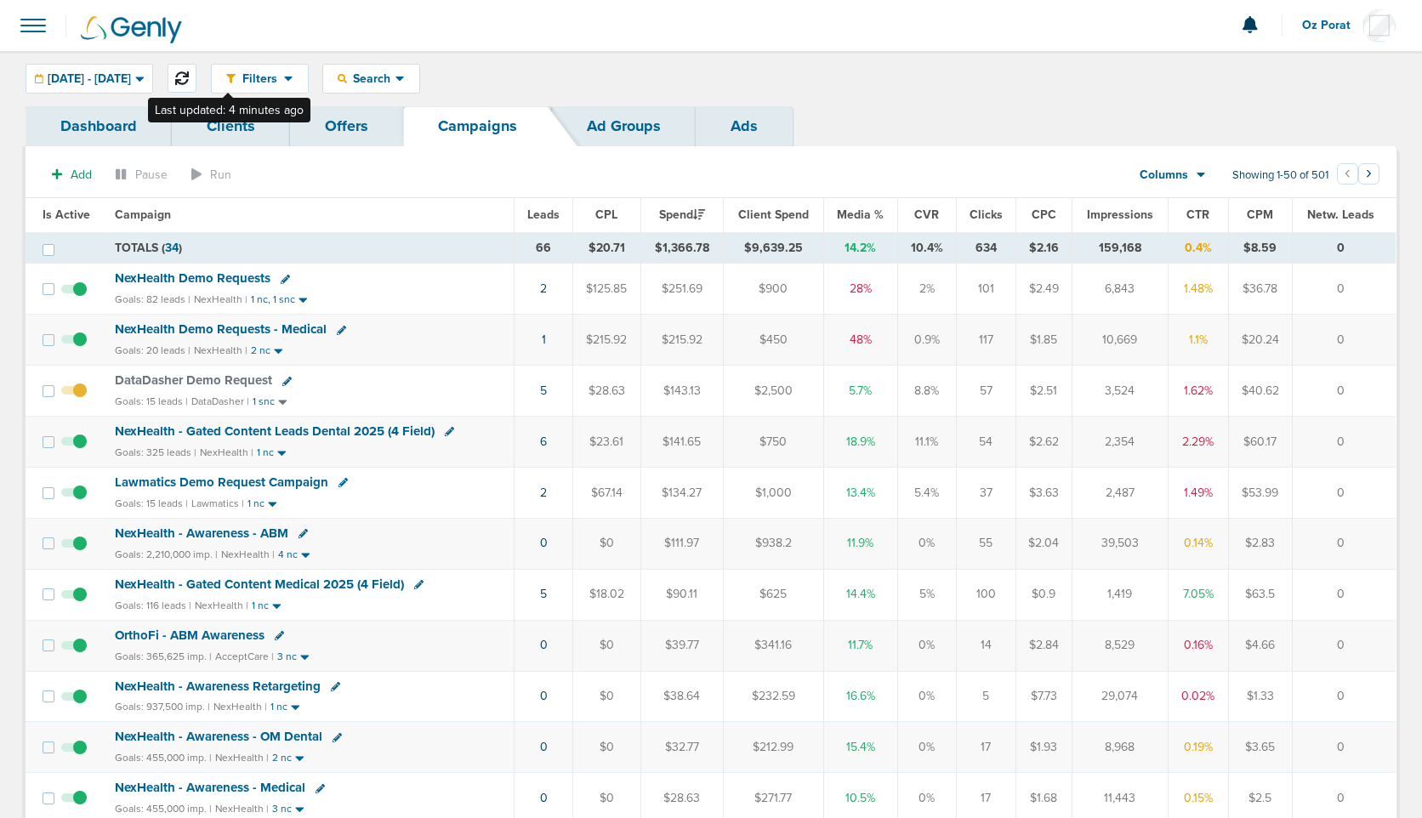
click at [189, 82] on icon at bounding box center [182, 78] width 14 height 14
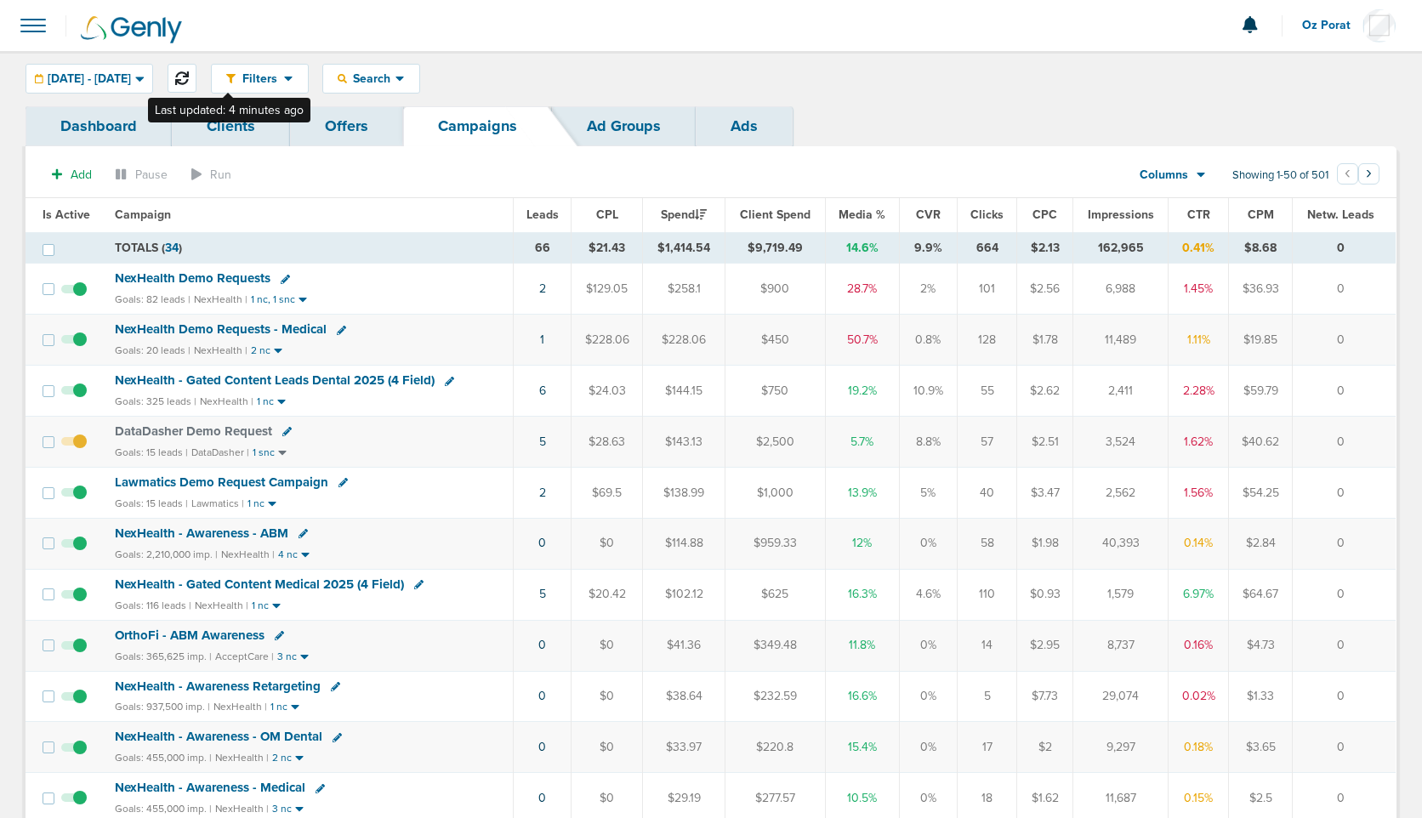
click at [189, 81] on icon at bounding box center [182, 78] width 14 height 14
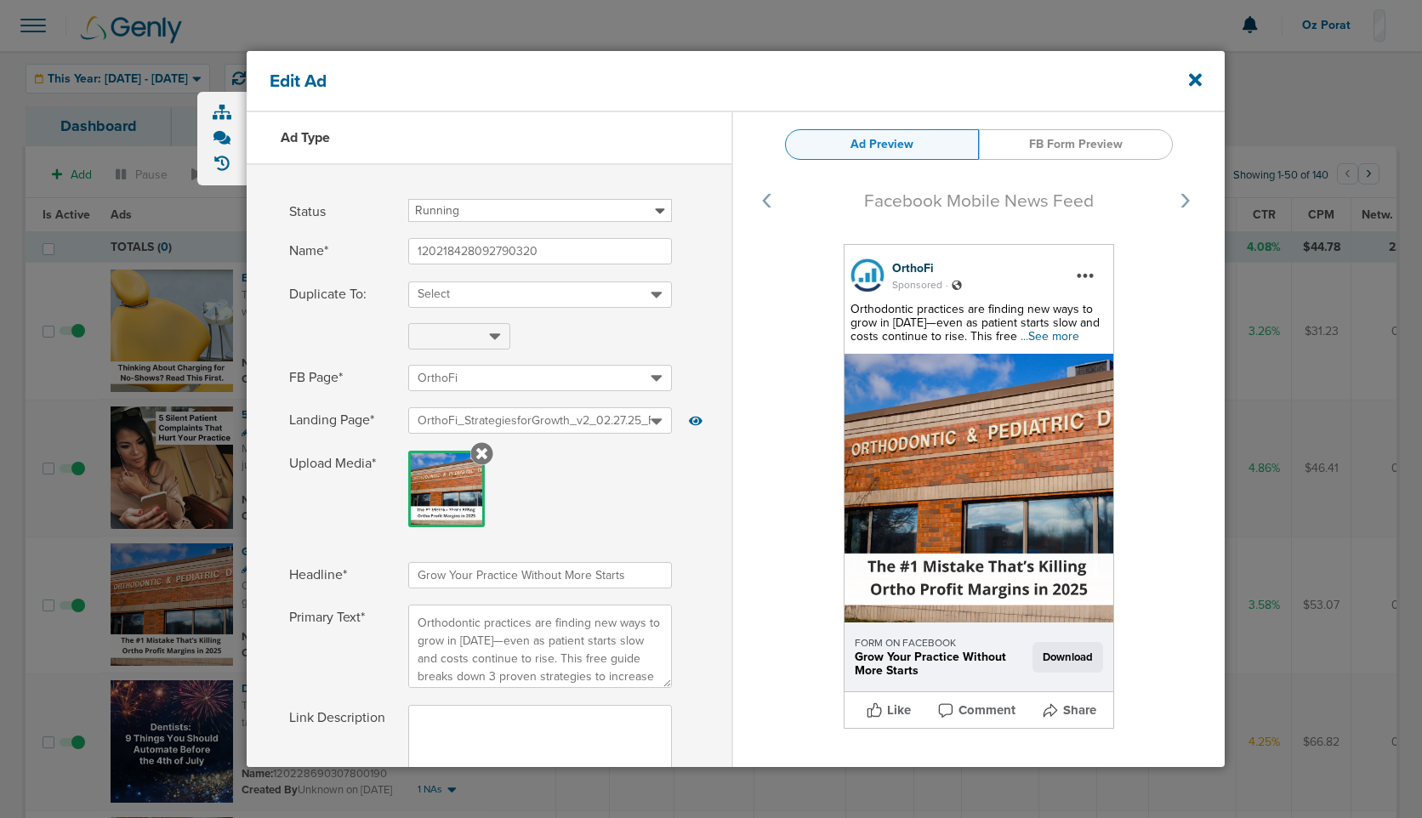
select select "download"
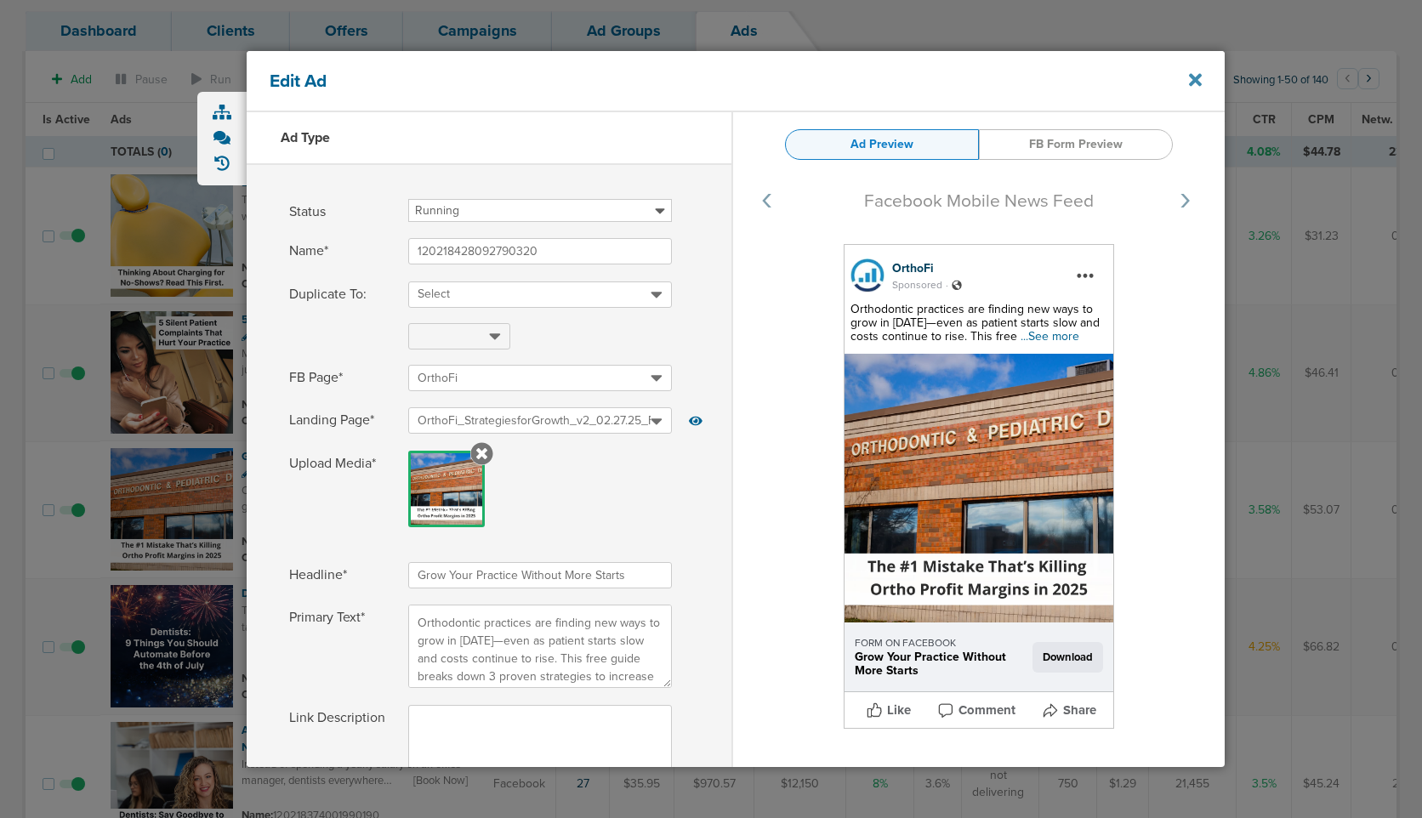
click at [1195, 82] on icon at bounding box center [1195, 80] width 13 height 19
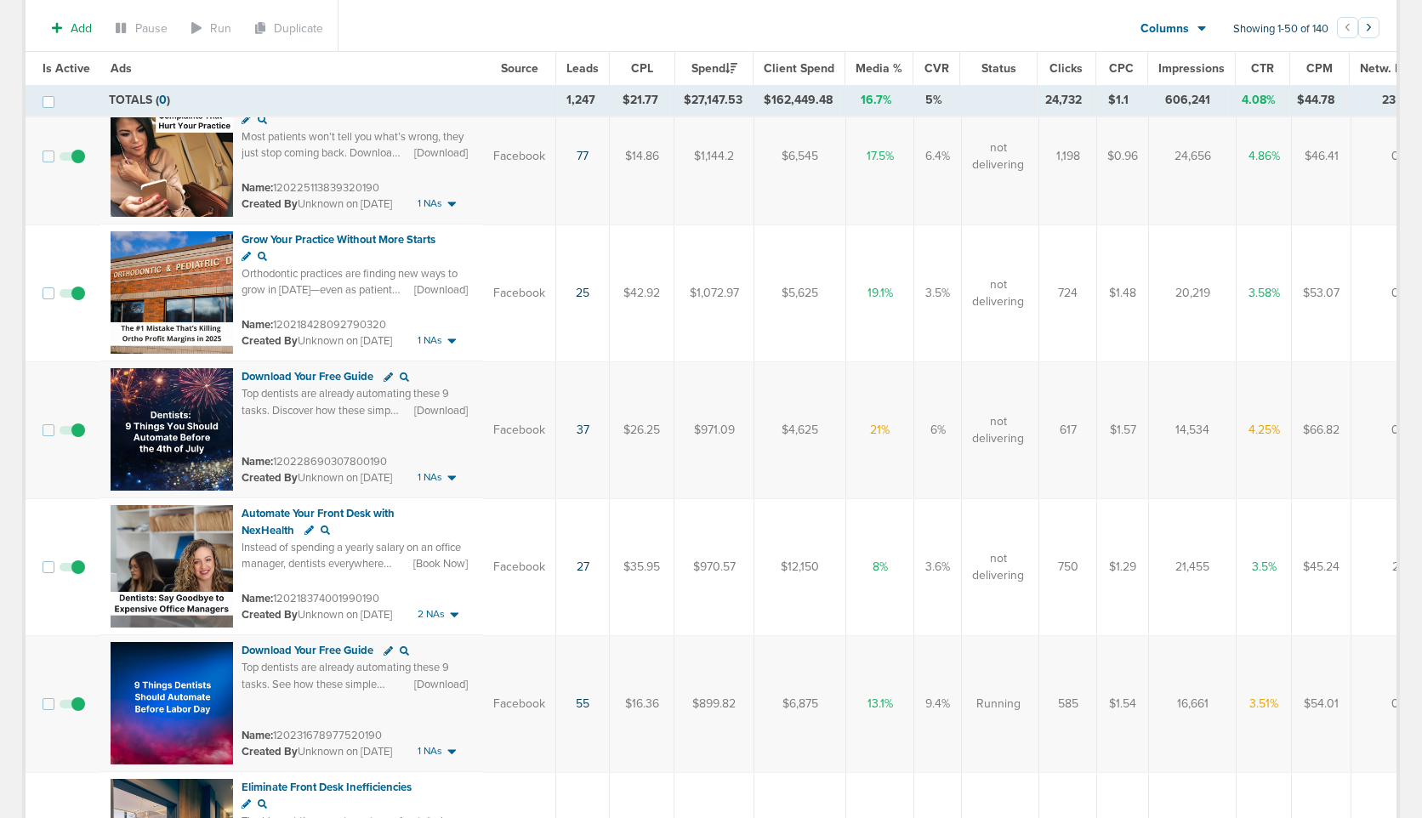
scroll to position [319, 0]
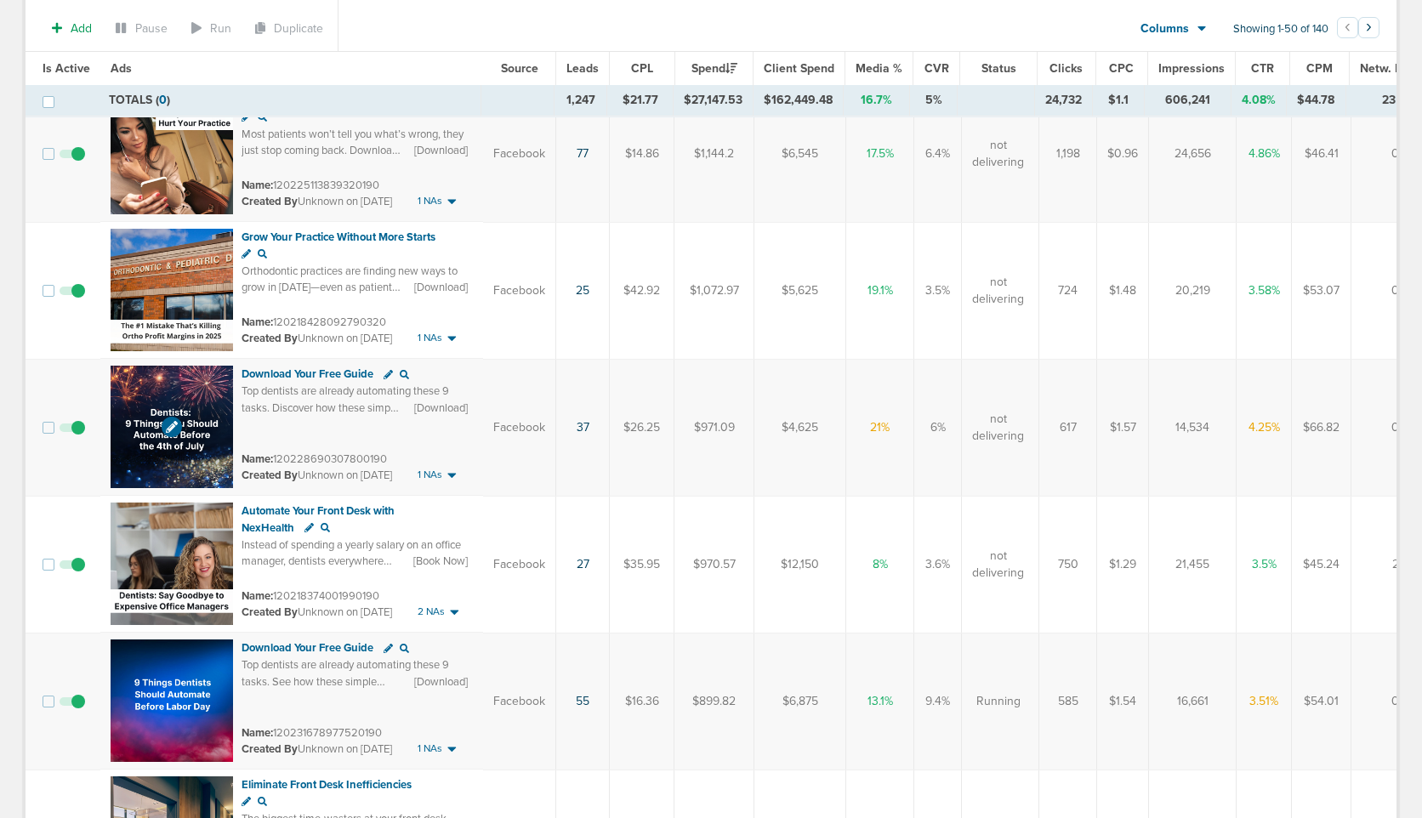
click at [140, 387] on img at bounding box center [172, 427] width 122 height 122
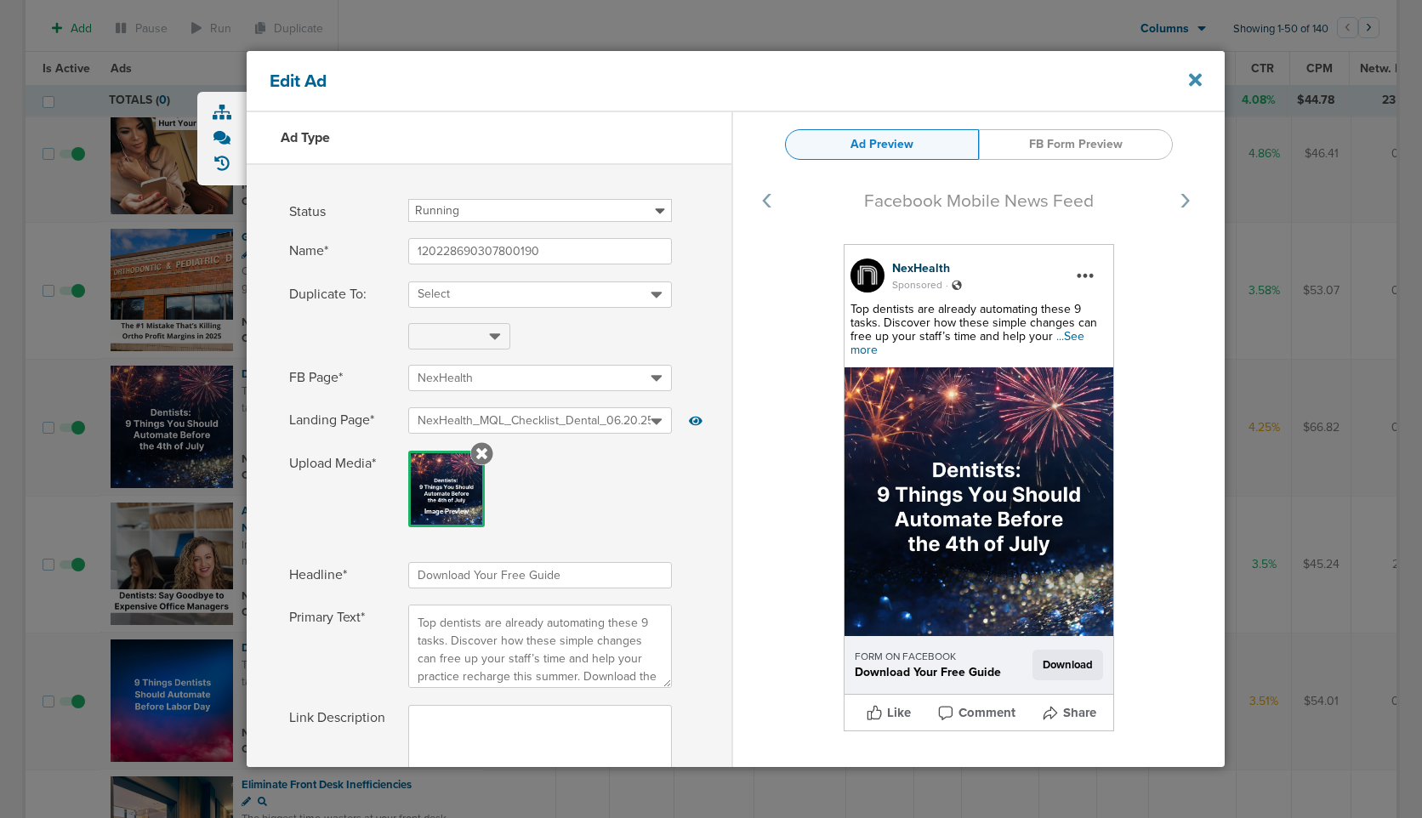
click at [1191, 84] on icon at bounding box center [1195, 79] width 13 height 13
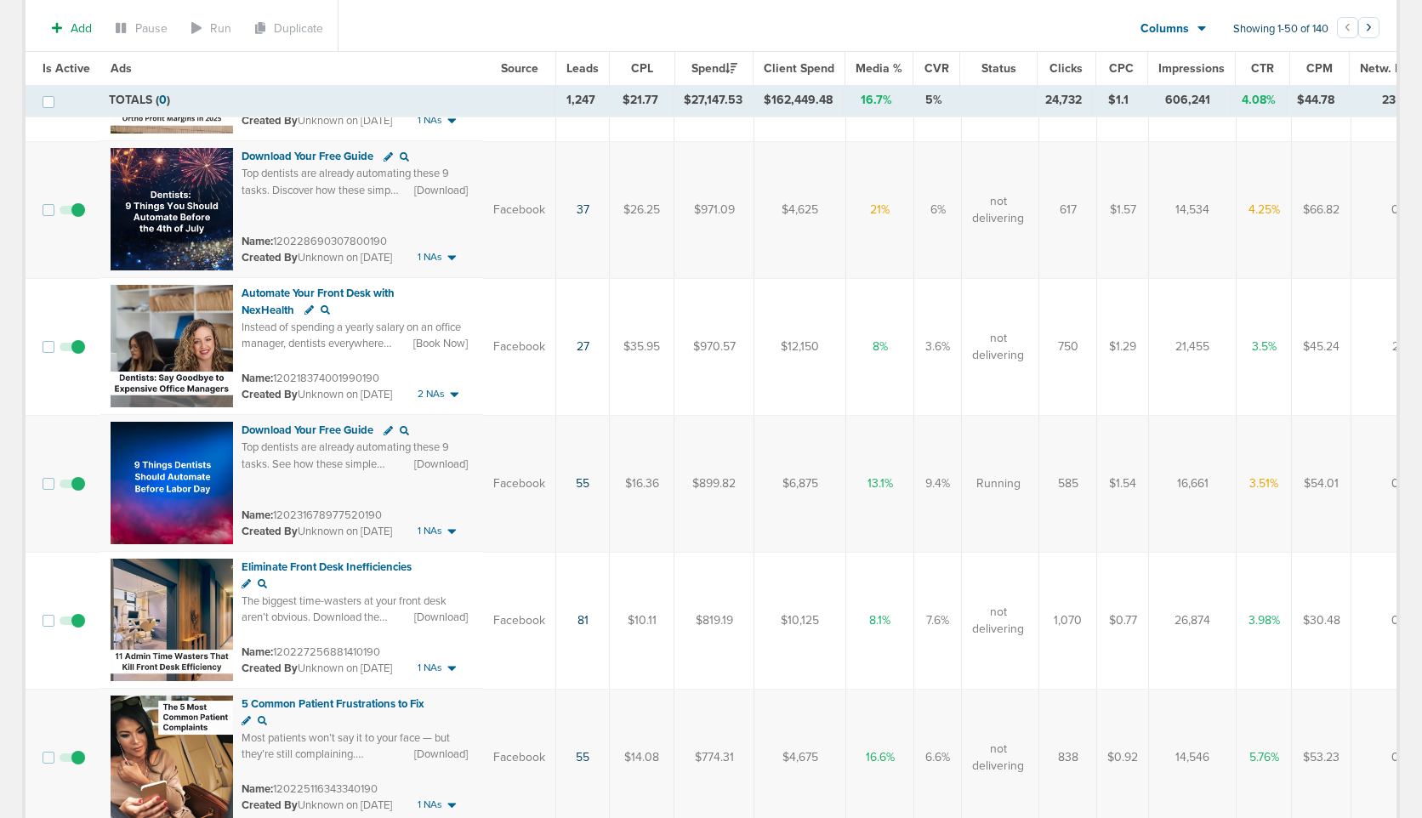
scroll to position [540, 0]
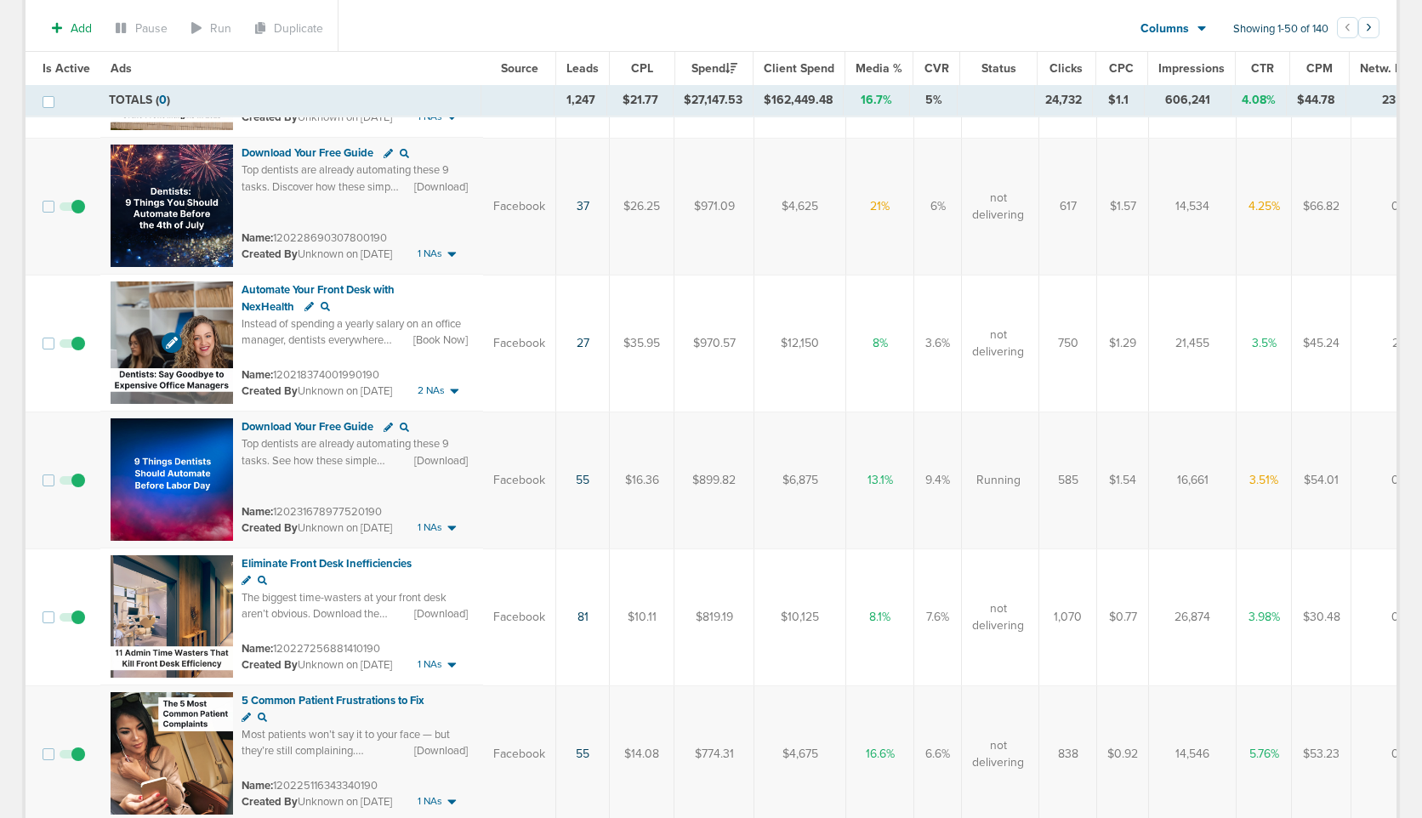
click at [146, 309] on img at bounding box center [172, 342] width 122 height 122
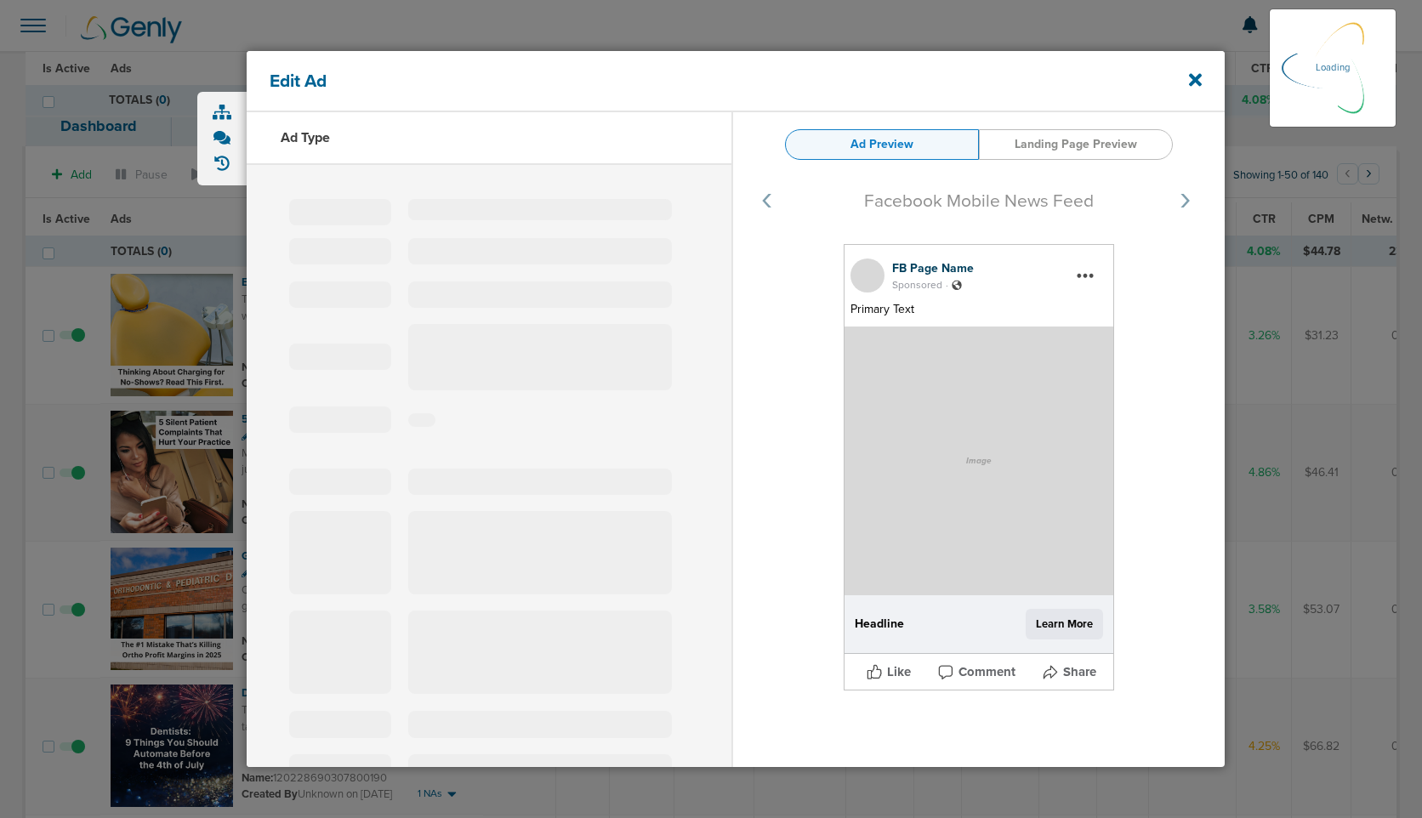
scroll to position [1019, 0]
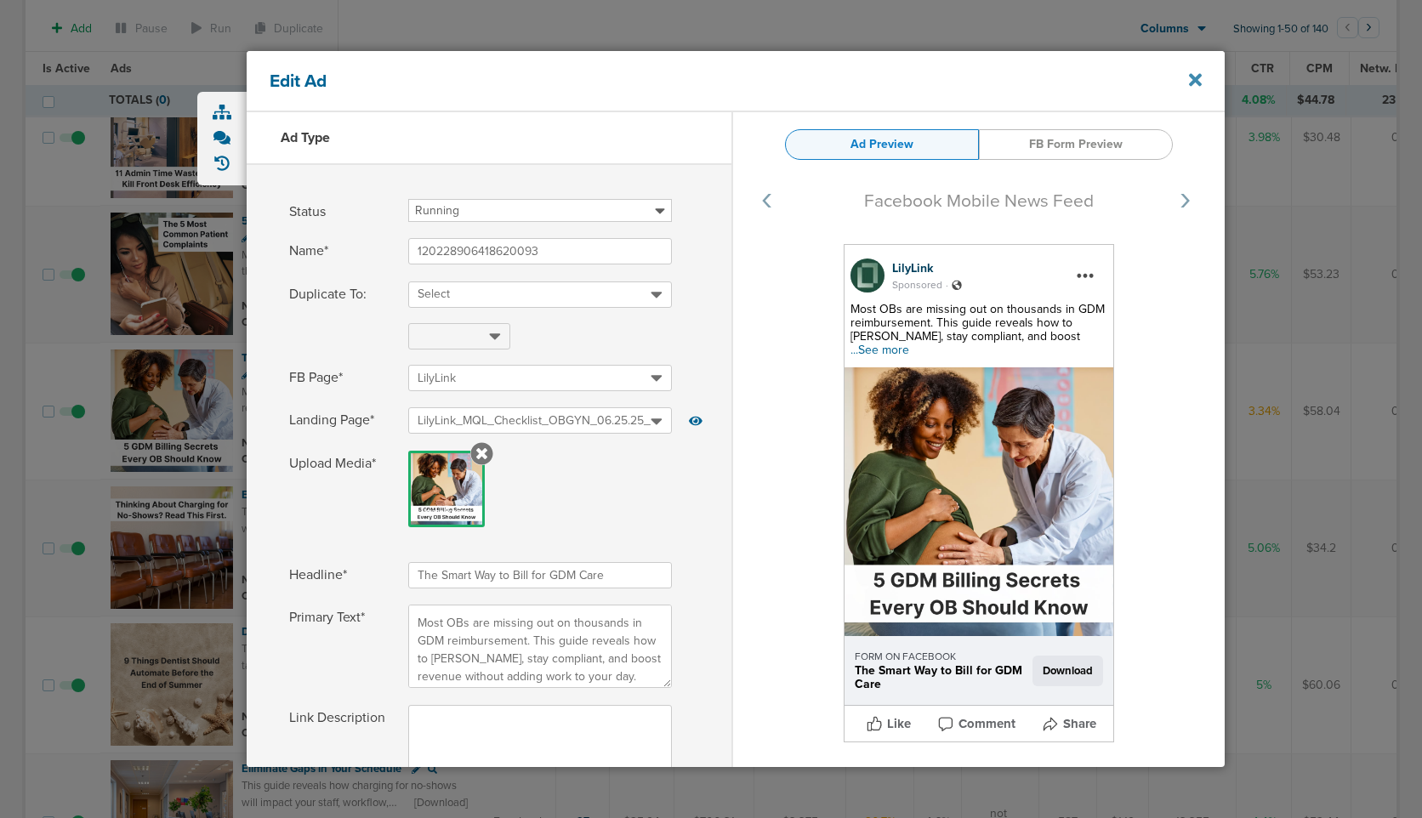
click at [1195, 82] on icon at bounding box center [1195, 80] width 13 height 19
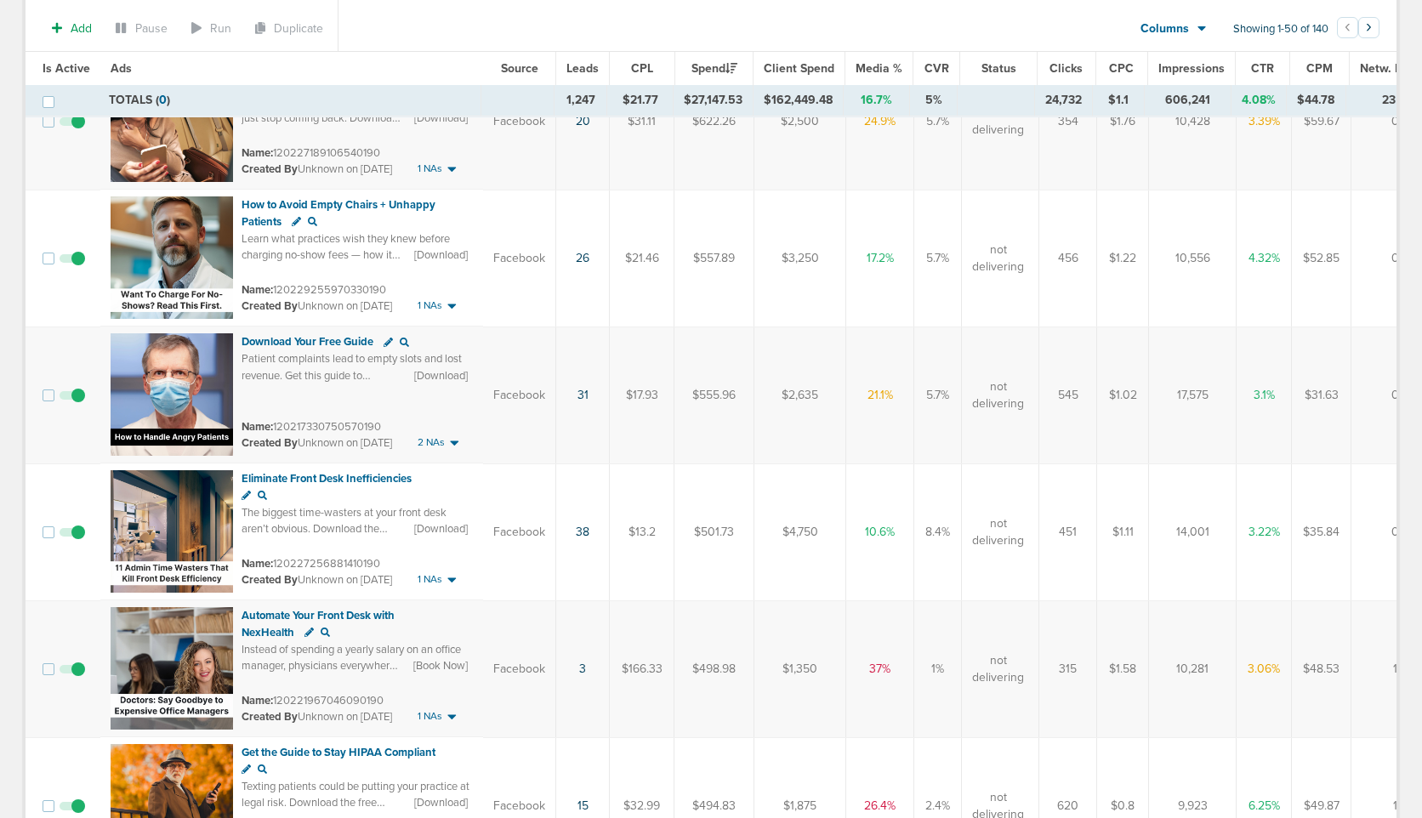
scroll to position [1998, 0]
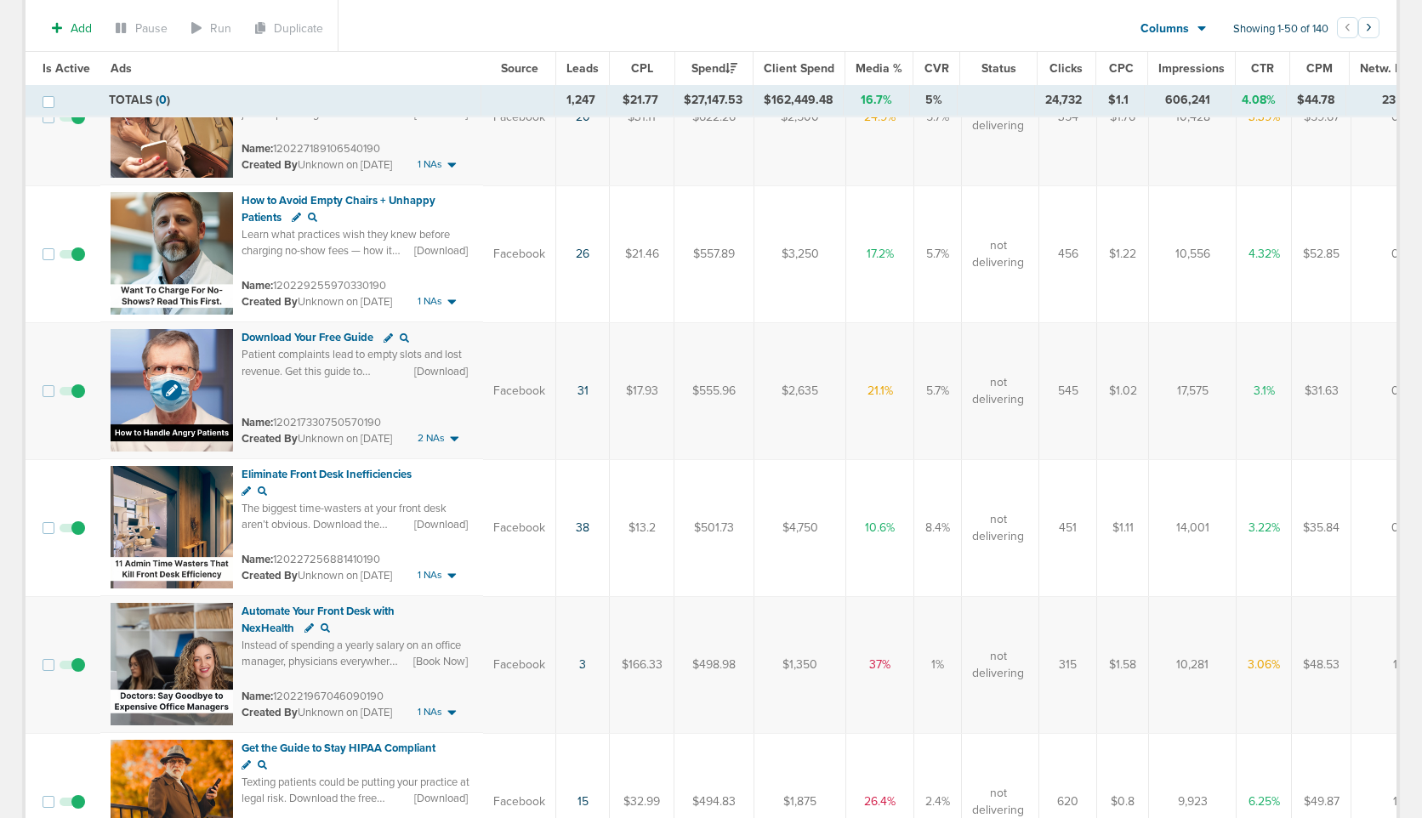
click at [134, 355] on img at bounding box center [172, 390] width 122 height 122
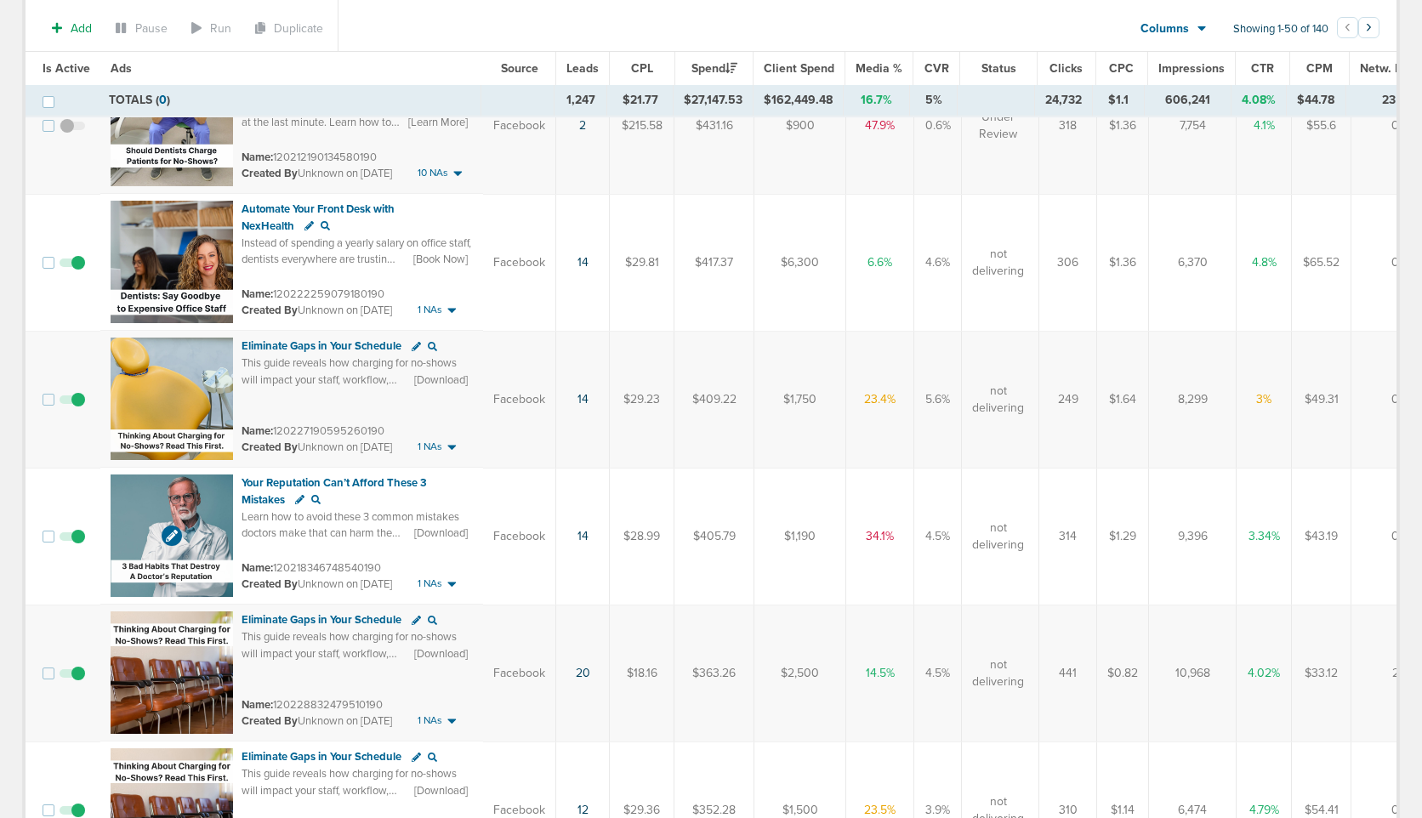
scroll to position [3359, 0]
click at [133, 489] on img at bounding box center [172, 535] width 122 height 122
